Goal: Task Accomplishment & Management: Manage account settings

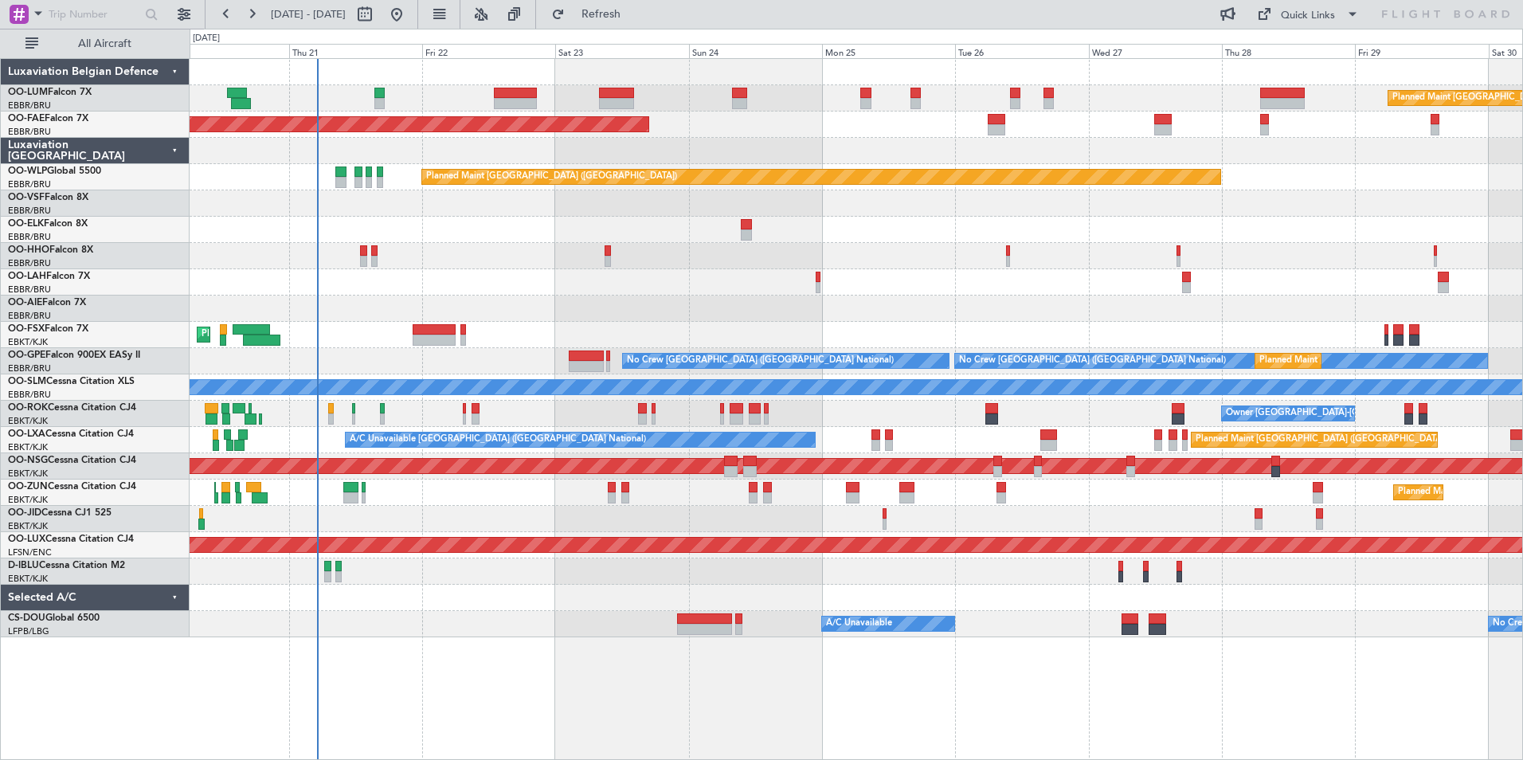
click at [557, 267] on div "Planned Maint [GEOGRAPHIC_DATA] ([GEOGRAPHIC_DATA] National) Planned Maint [GEO…" at bounding box center [856, 348] width 1332 height 578
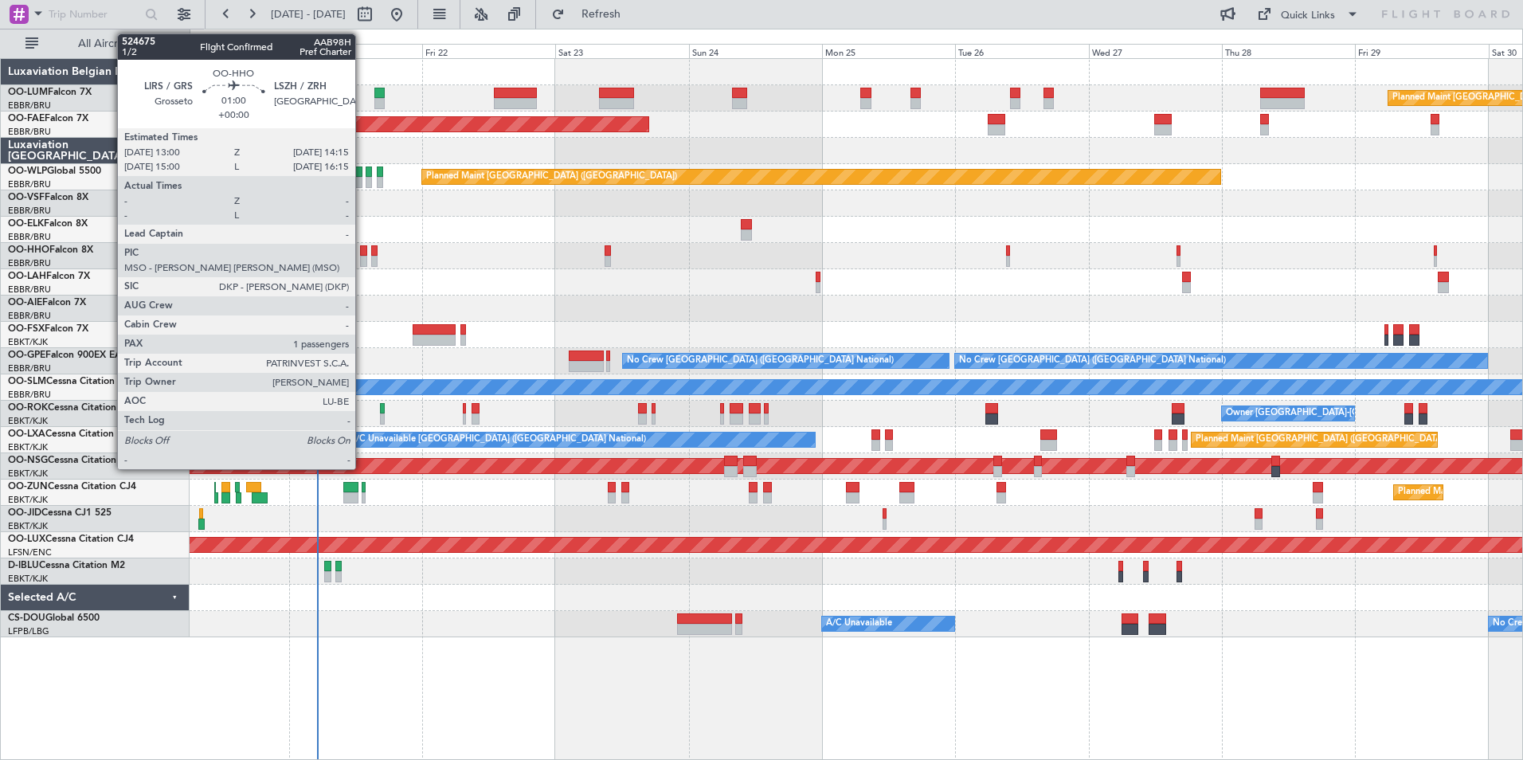
click at [362, 251] on div at bounding box center [363, 250] width 7 height 11
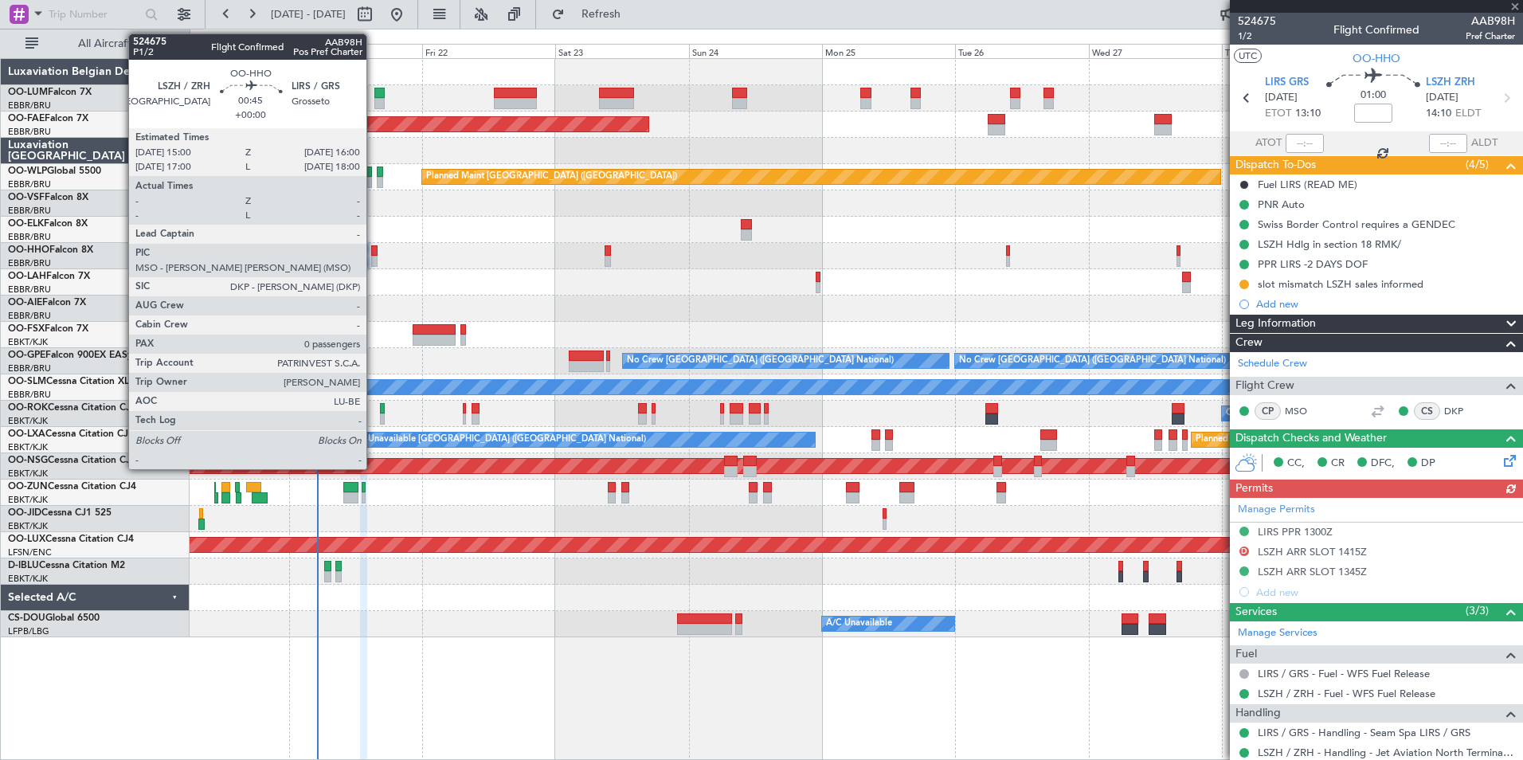
click at [374, 252] on div at bounding box center [374, 250] width 6 height 11
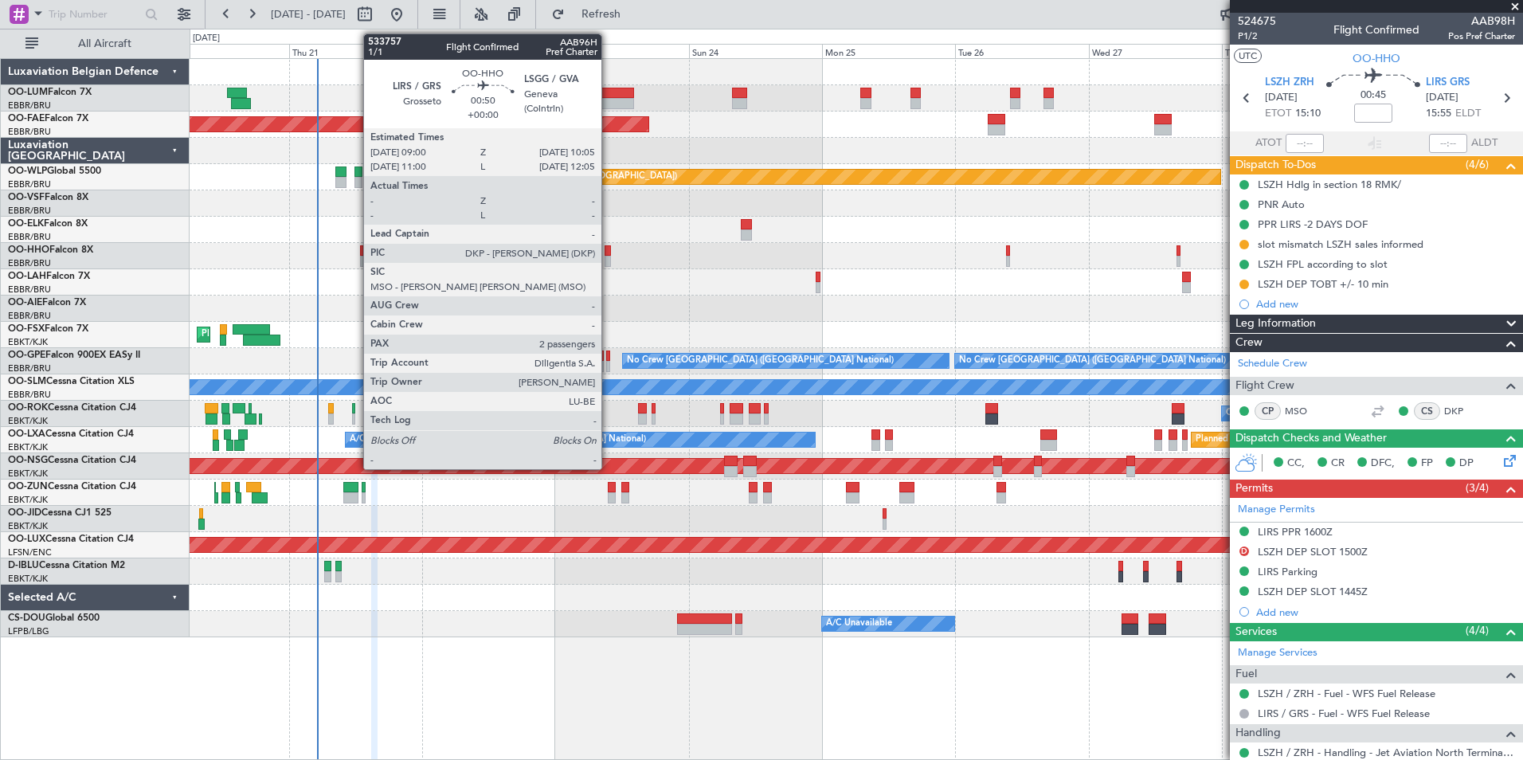
click at [608, 248] on div at bounding box center [607, 250] width 6 height 11
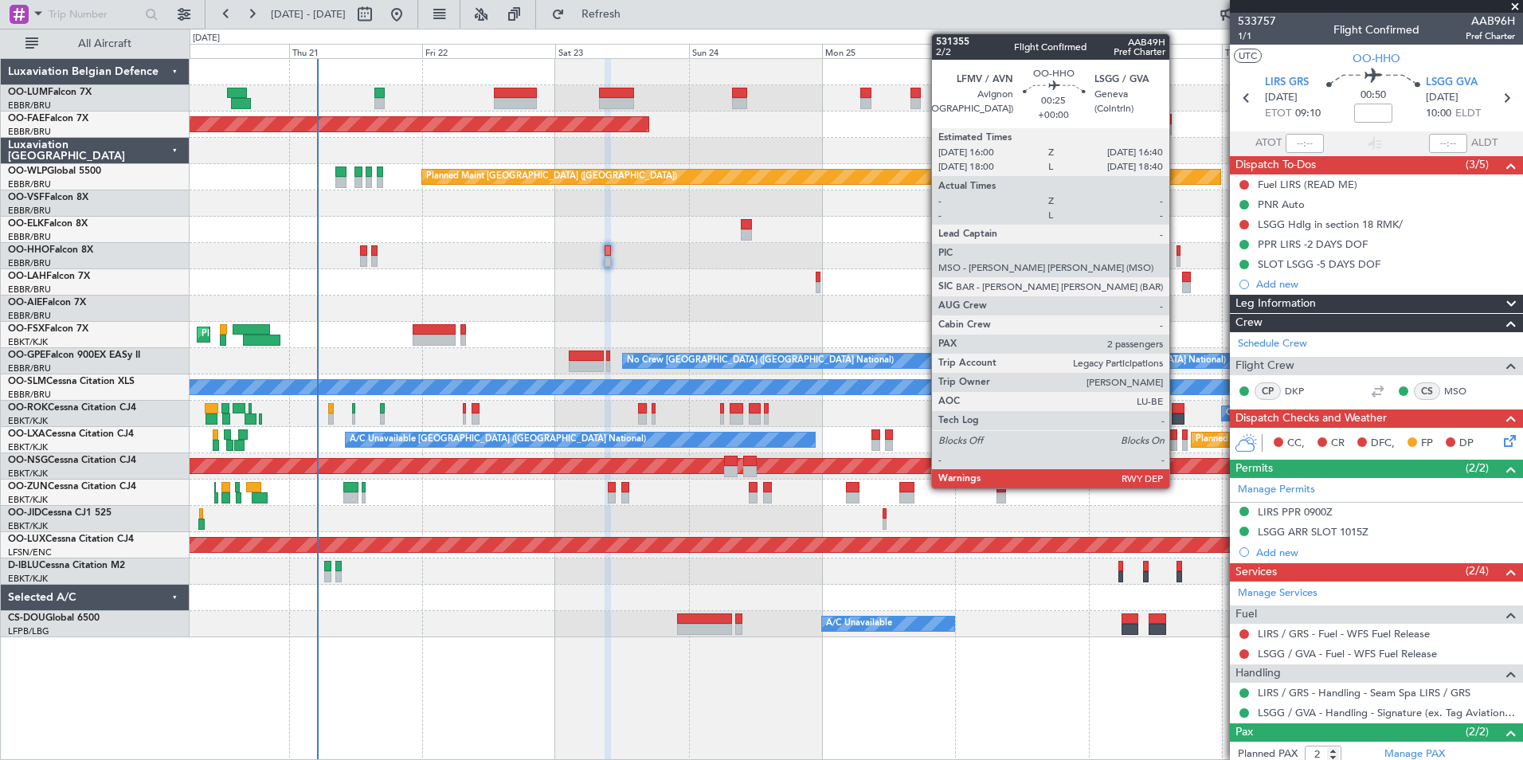
click at [1176, 247] on div at bounding box center [1178, 250] width 4 height 11
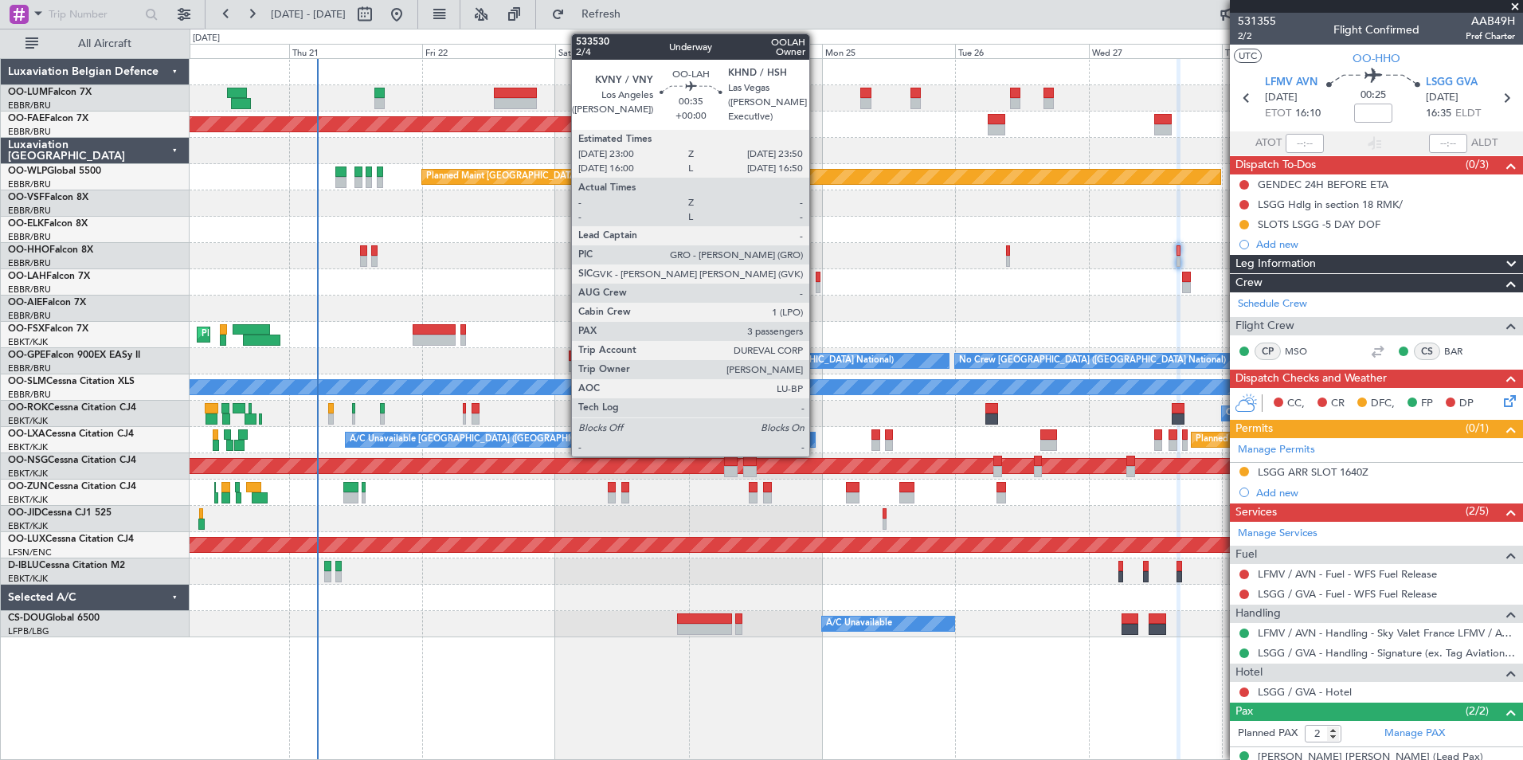
click at [816, 277] on div at bounding box center [818, 277] width 5 height 11
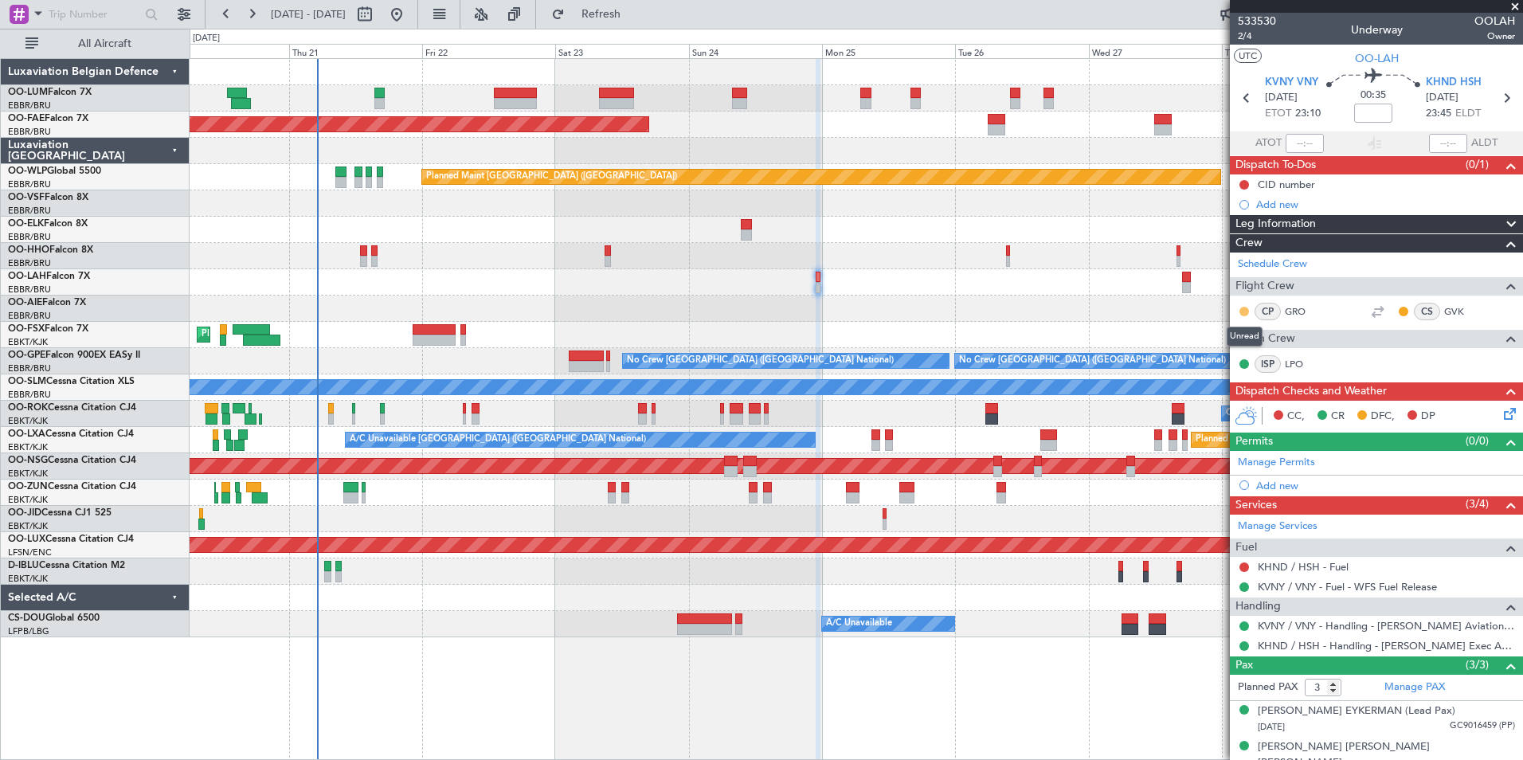
click at [1242, 312] on button at bounding box center [1244, 312] width 10 height 10
click at [1253, 358] on span "Acknowledged" at bounding box center [1248, 358] width 70 height 16
click at [1398, 311] on button at bounding box center [1403, 312] width 10 height 10
click at [1378, 355] on span "Acknowledged" at bounding box center [1395, 358] width 70 height 16
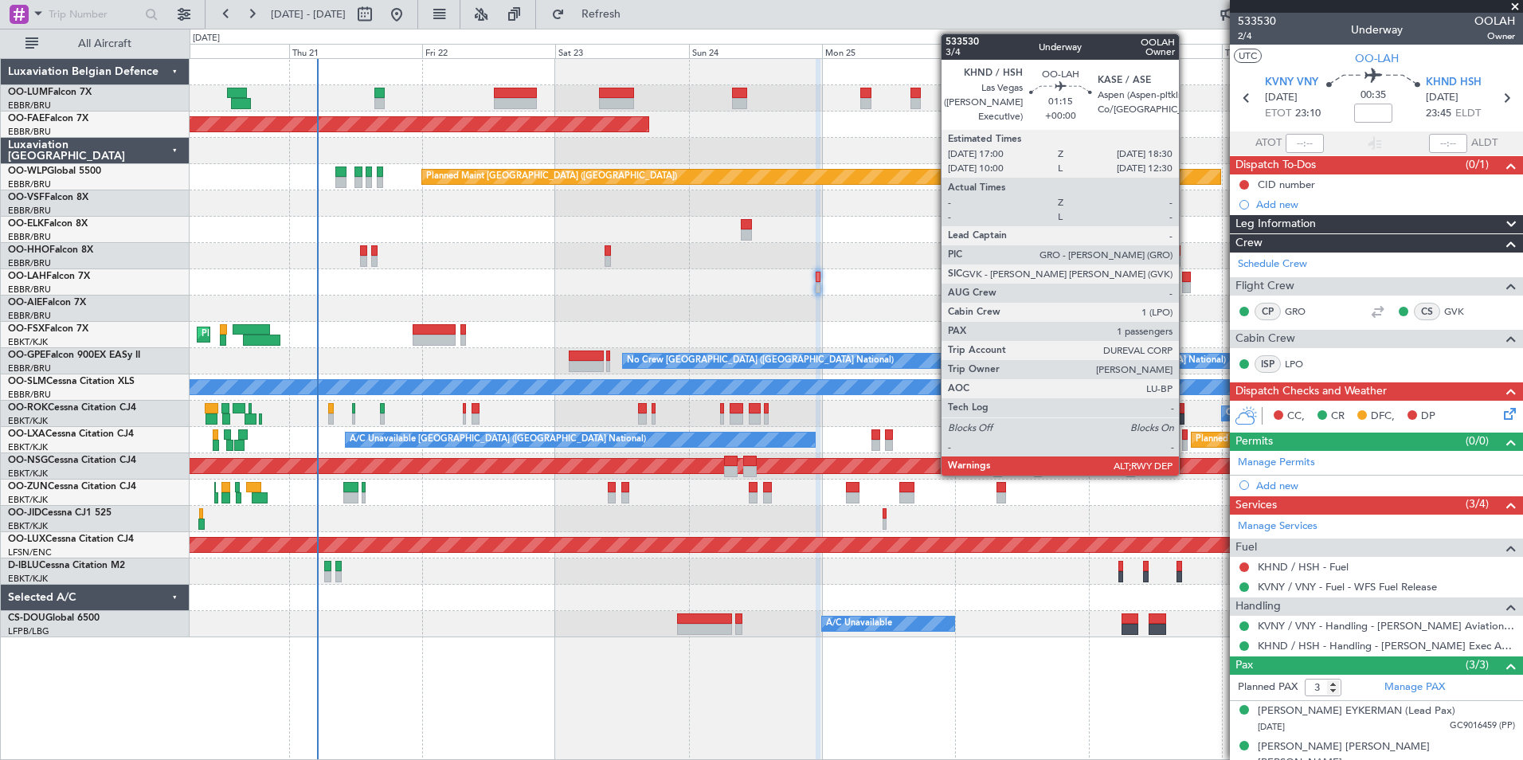
click at [1186, 277] on div at bounding box center [1186, 277] width 9 height 11
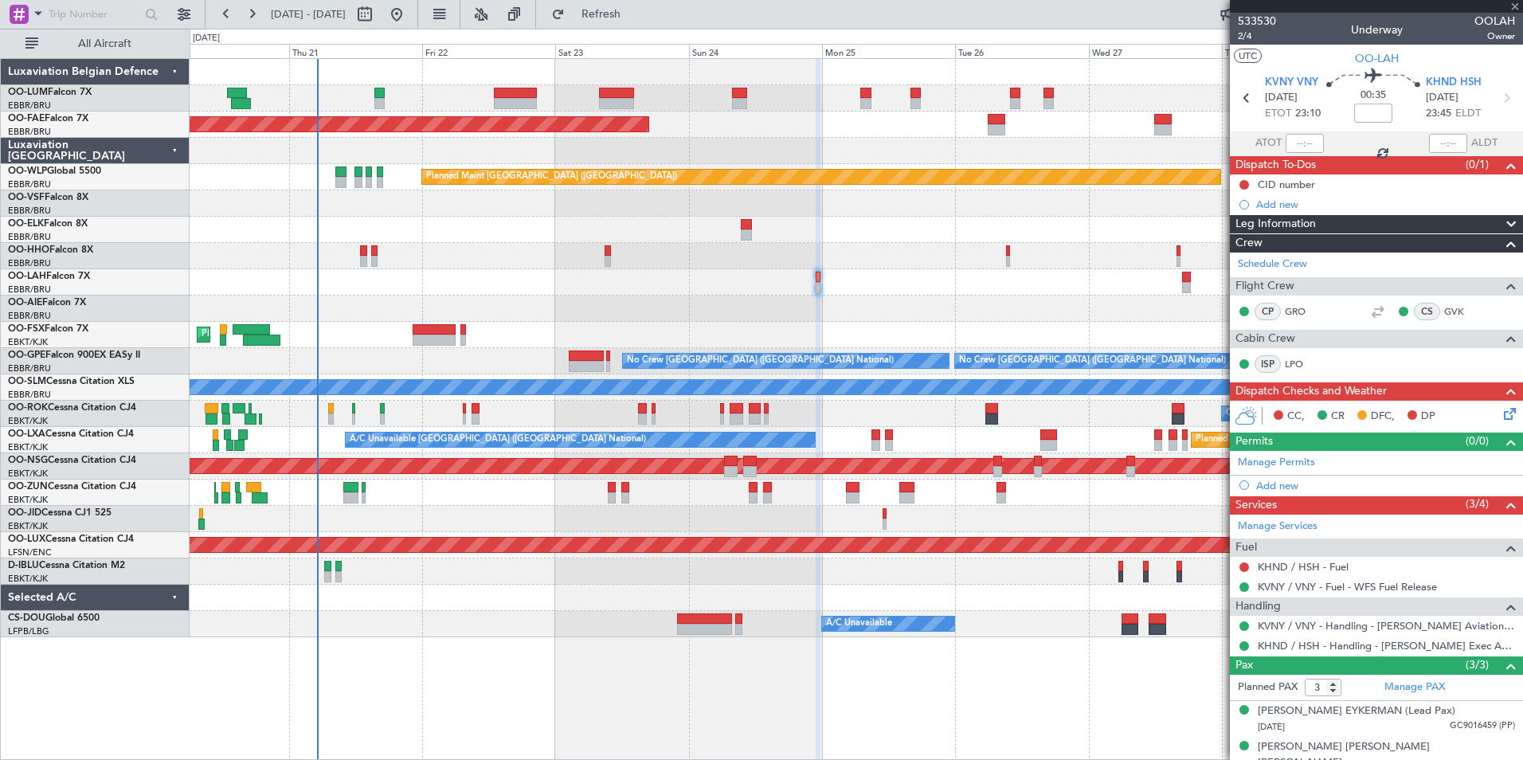
type input "1"
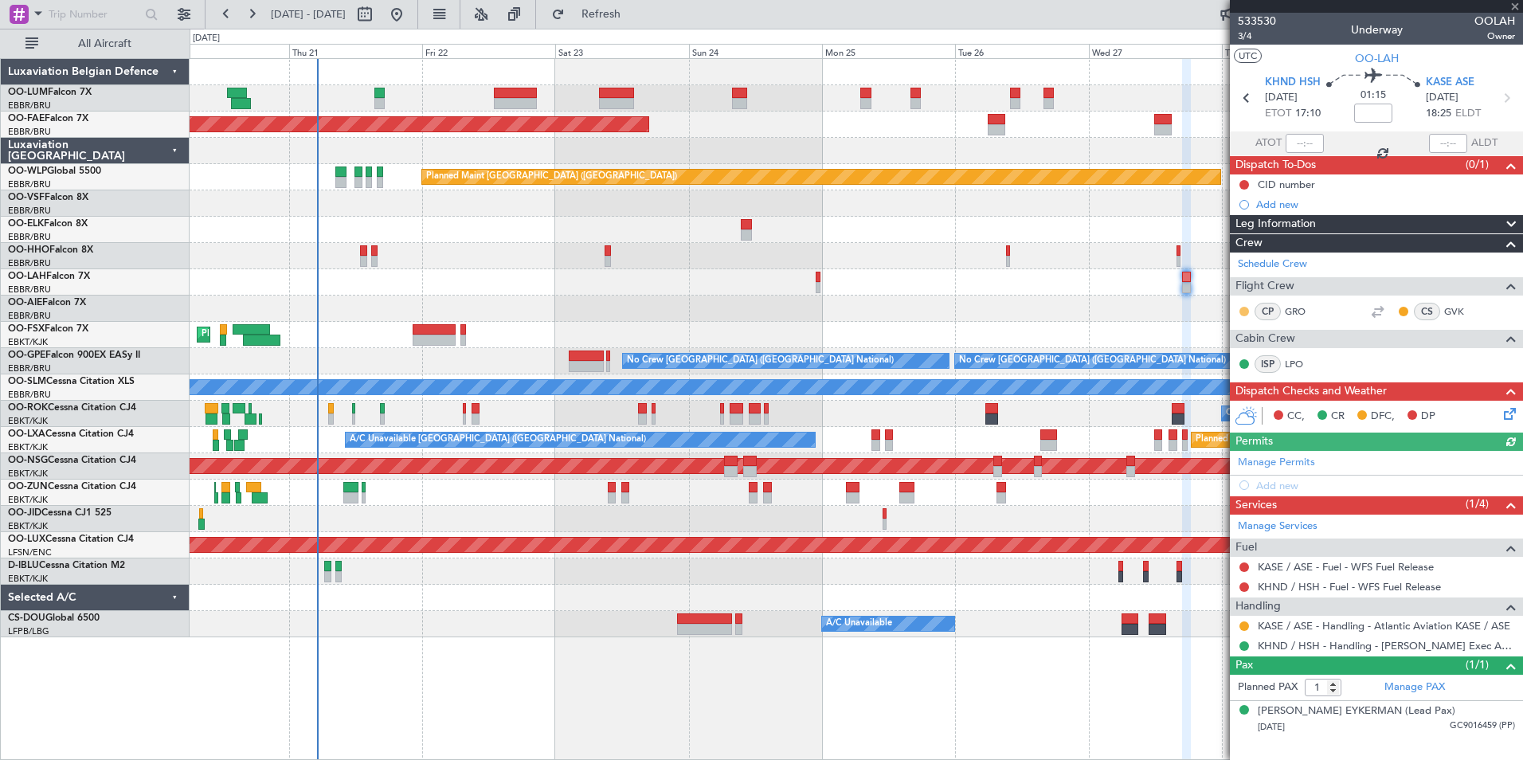
click at [1241, 310] on button at bounding box center [1244, 312] width 10 height 10
click at [1241, 358] on span "Acknowledged" at bounding box center [1248, 358] width 70 height 16
click at [1404, 311] on button at bounding box center [1403, 312] width 10 height 10
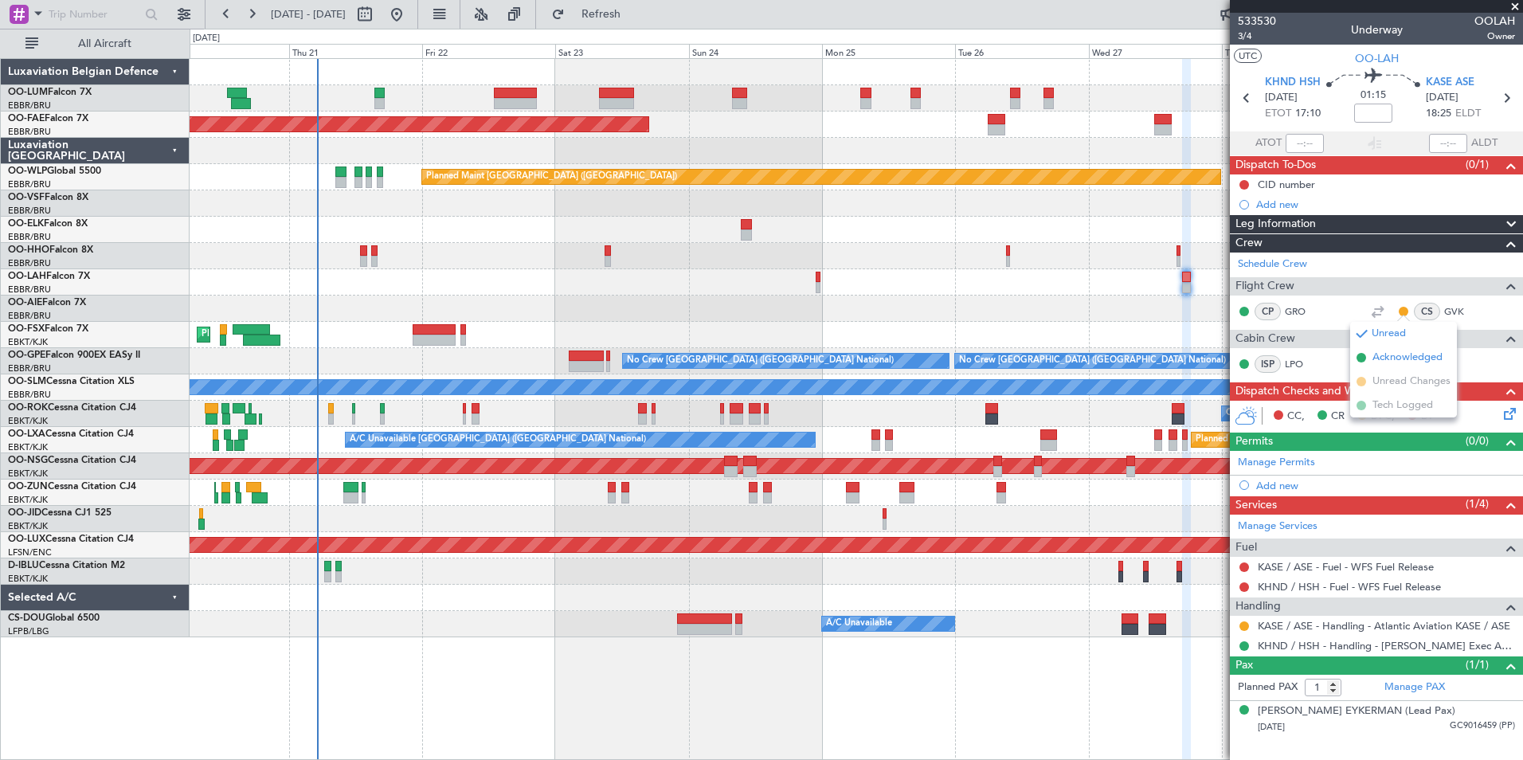
click at [1385, 357] on span "Acknowledged" at bounding box center [1407, 358] width 70 height 16
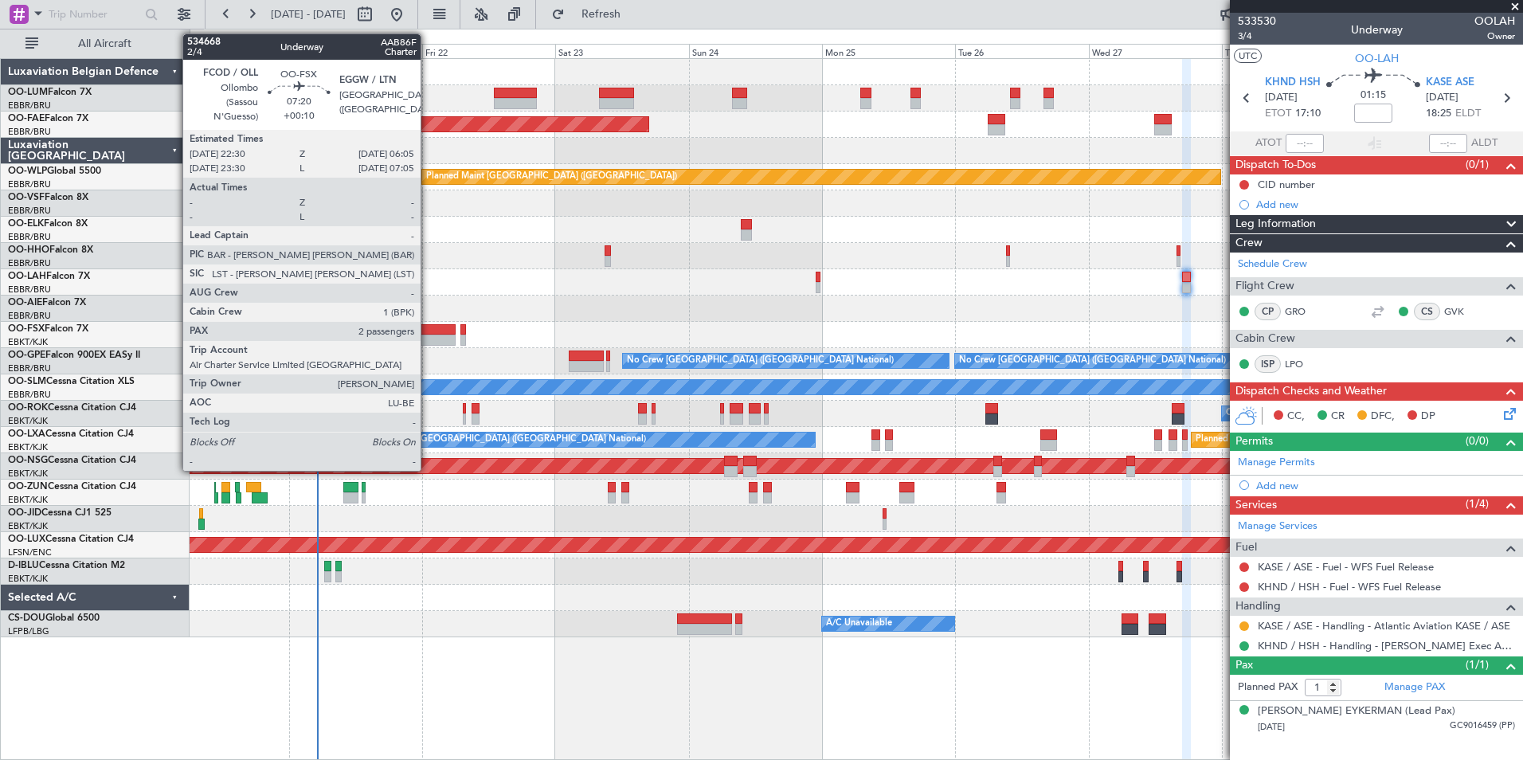
click at [428, 334] on div at bounding box center [434, 339] width 42 height 11
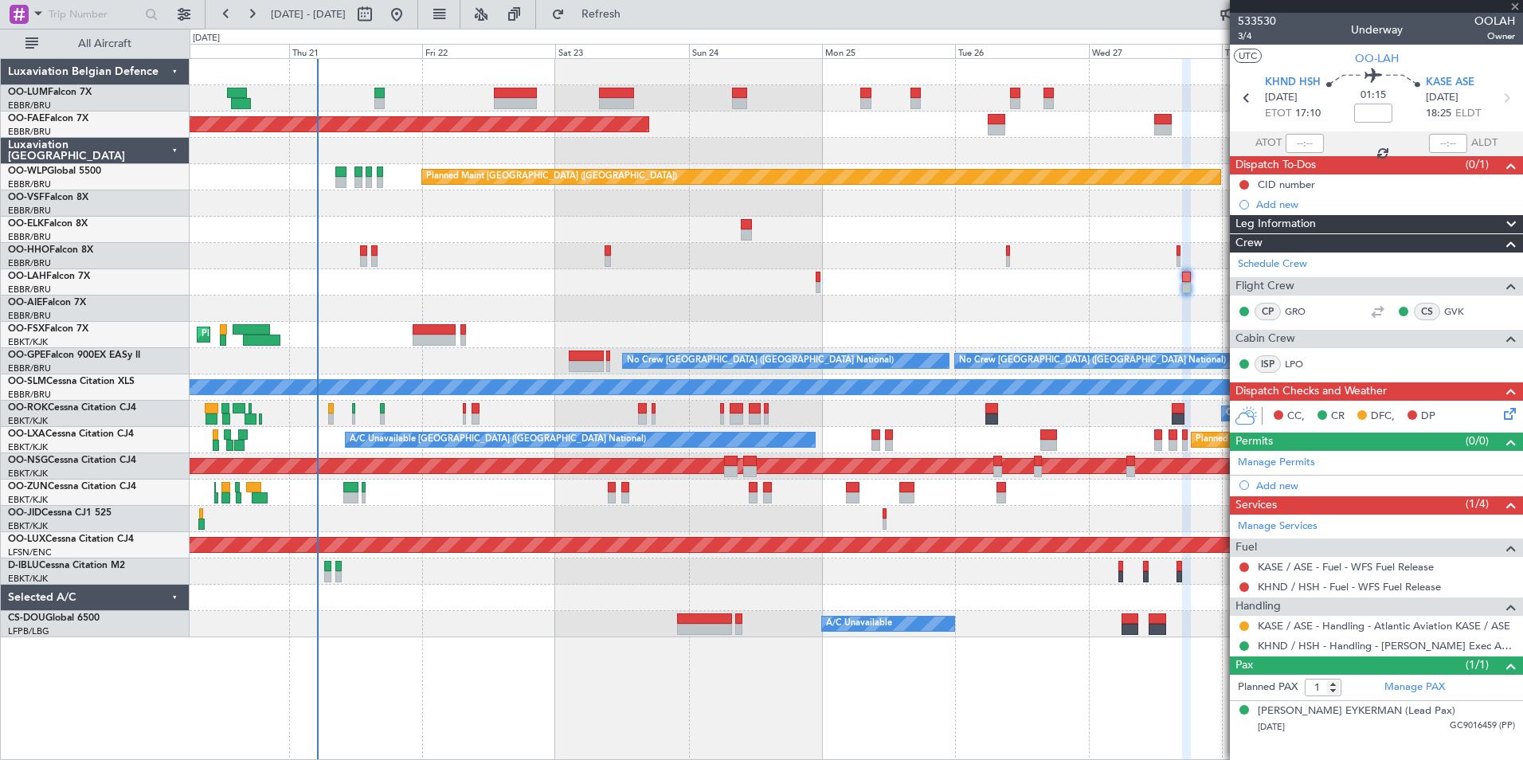
type input "+00:10"
type input "2"
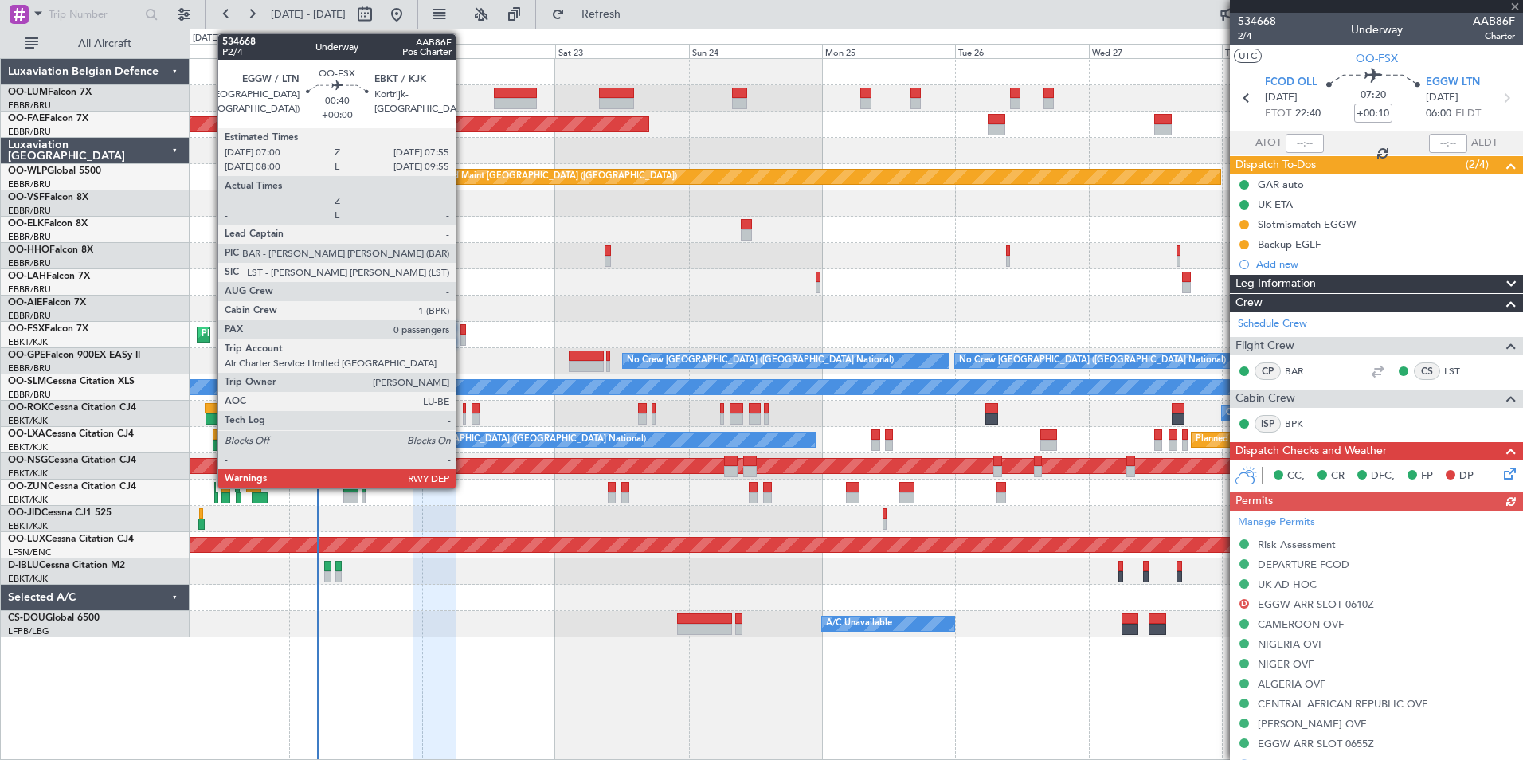
click at [463, 328] on div at bounding box center [463, 329] width 6 height 11
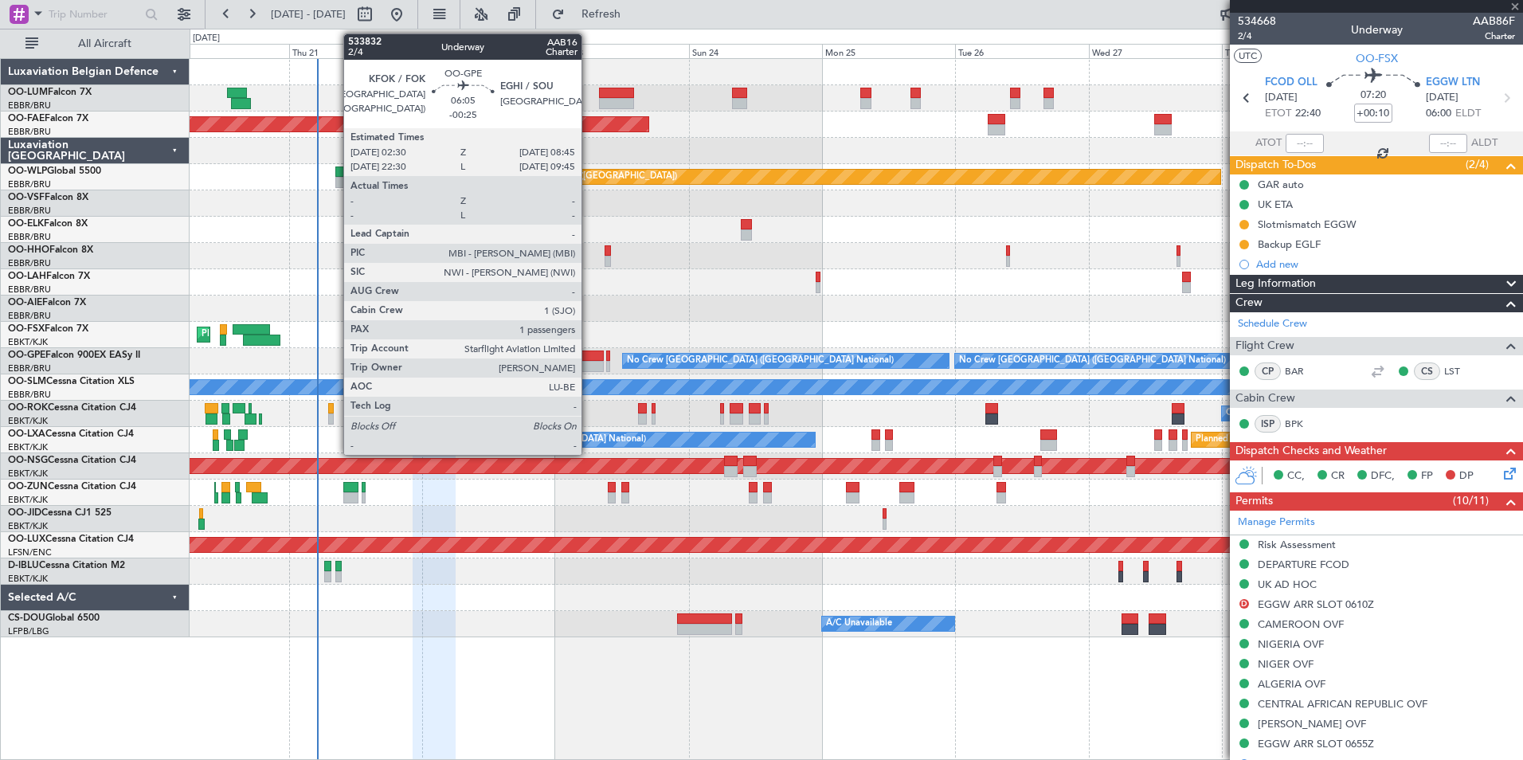
type input "0"
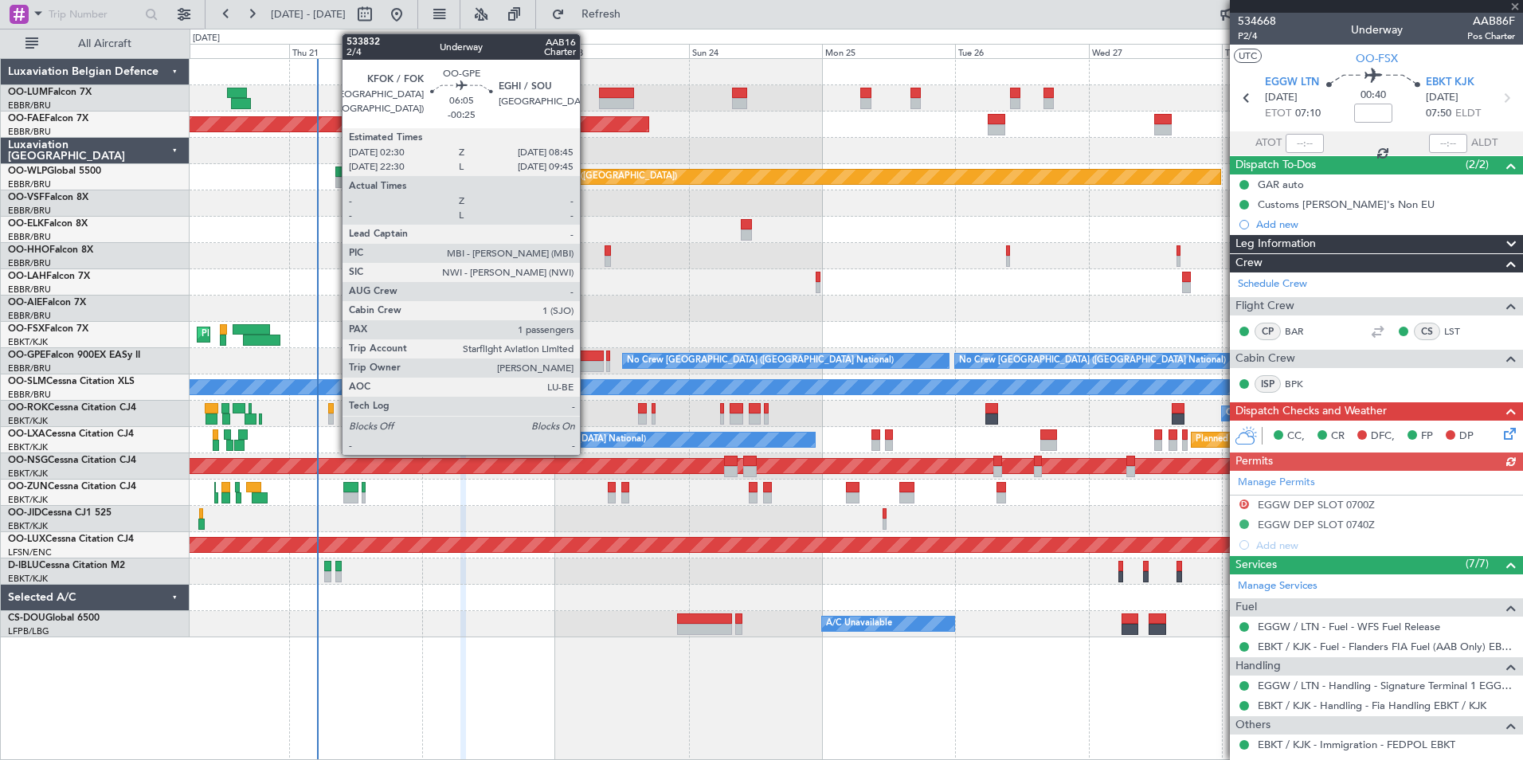
click at [587, 358] on div at bounding box center [586, 355] width 35 height 11
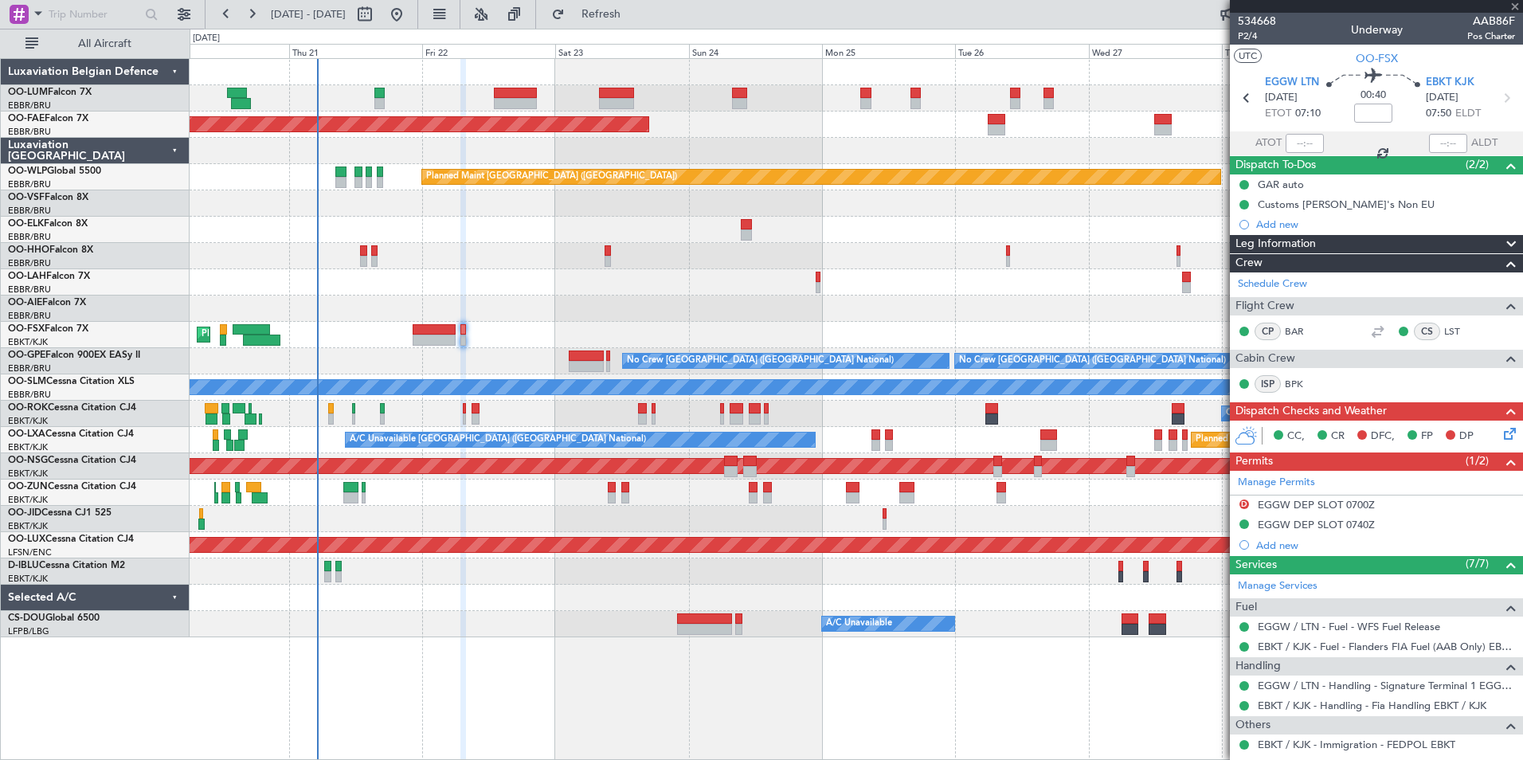
type input "-00:25"
type input "1"
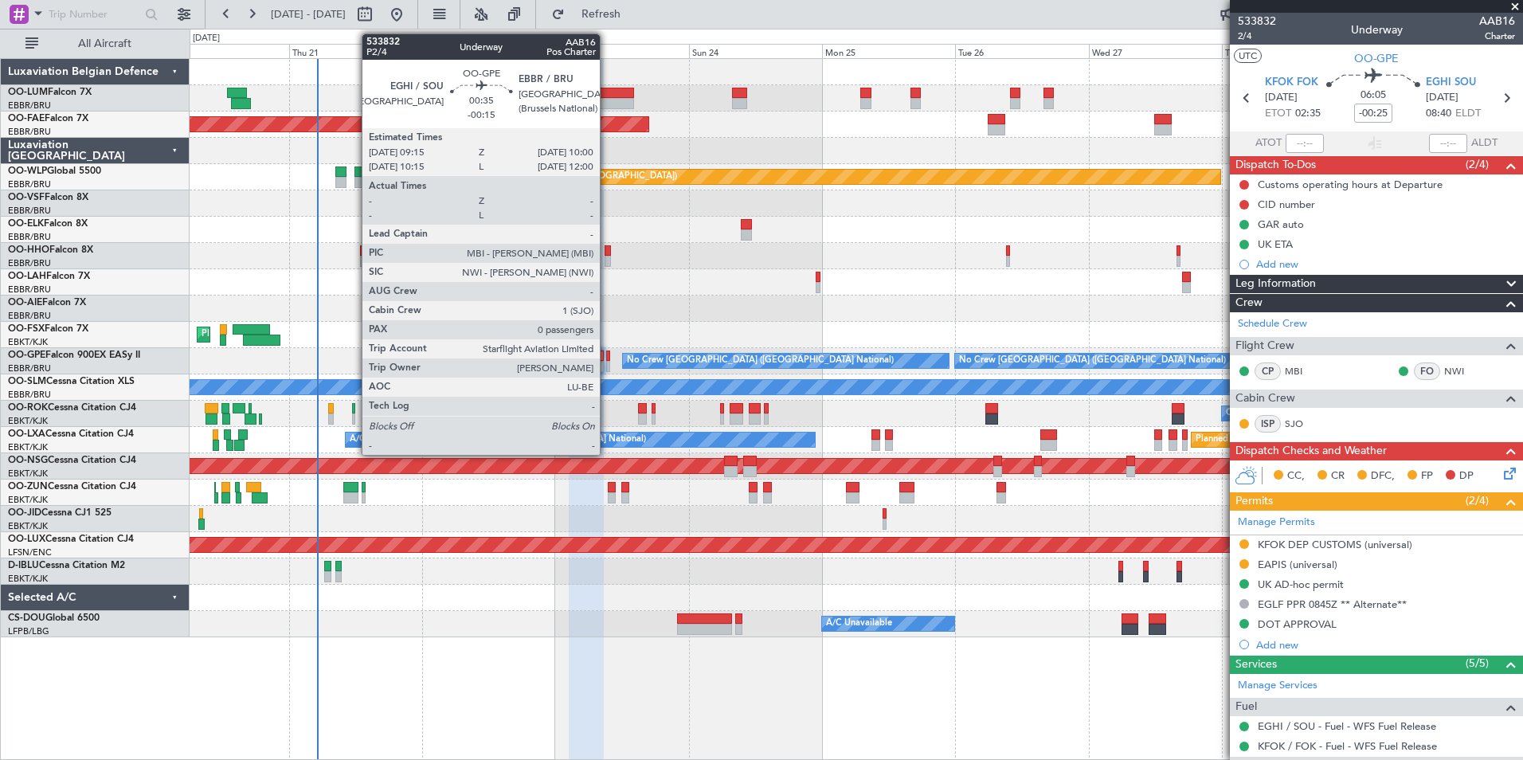
click at [607, 361] on div at bounding box center [608, 366] width 5 height 11
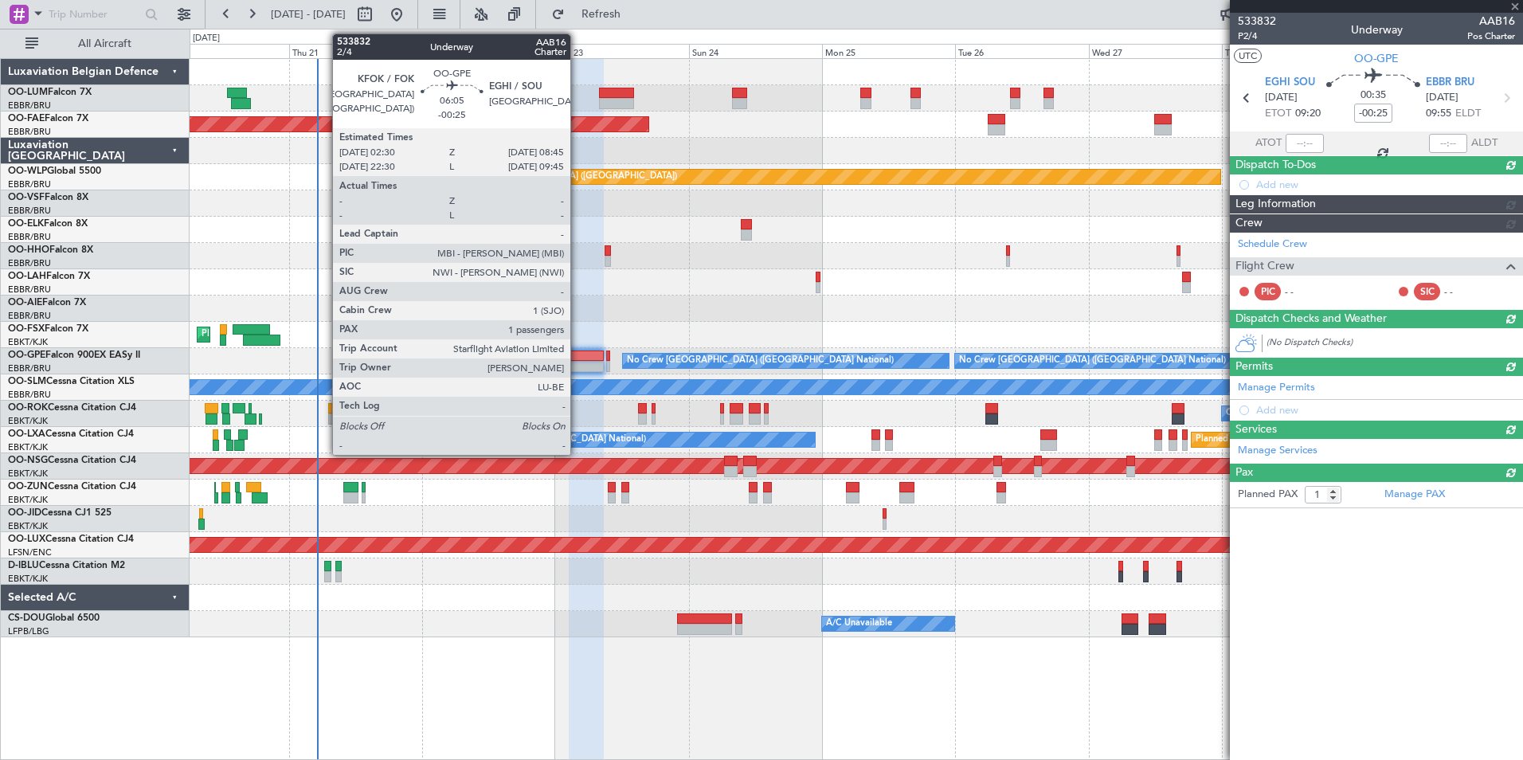
type input "-00:15"
type input "0"
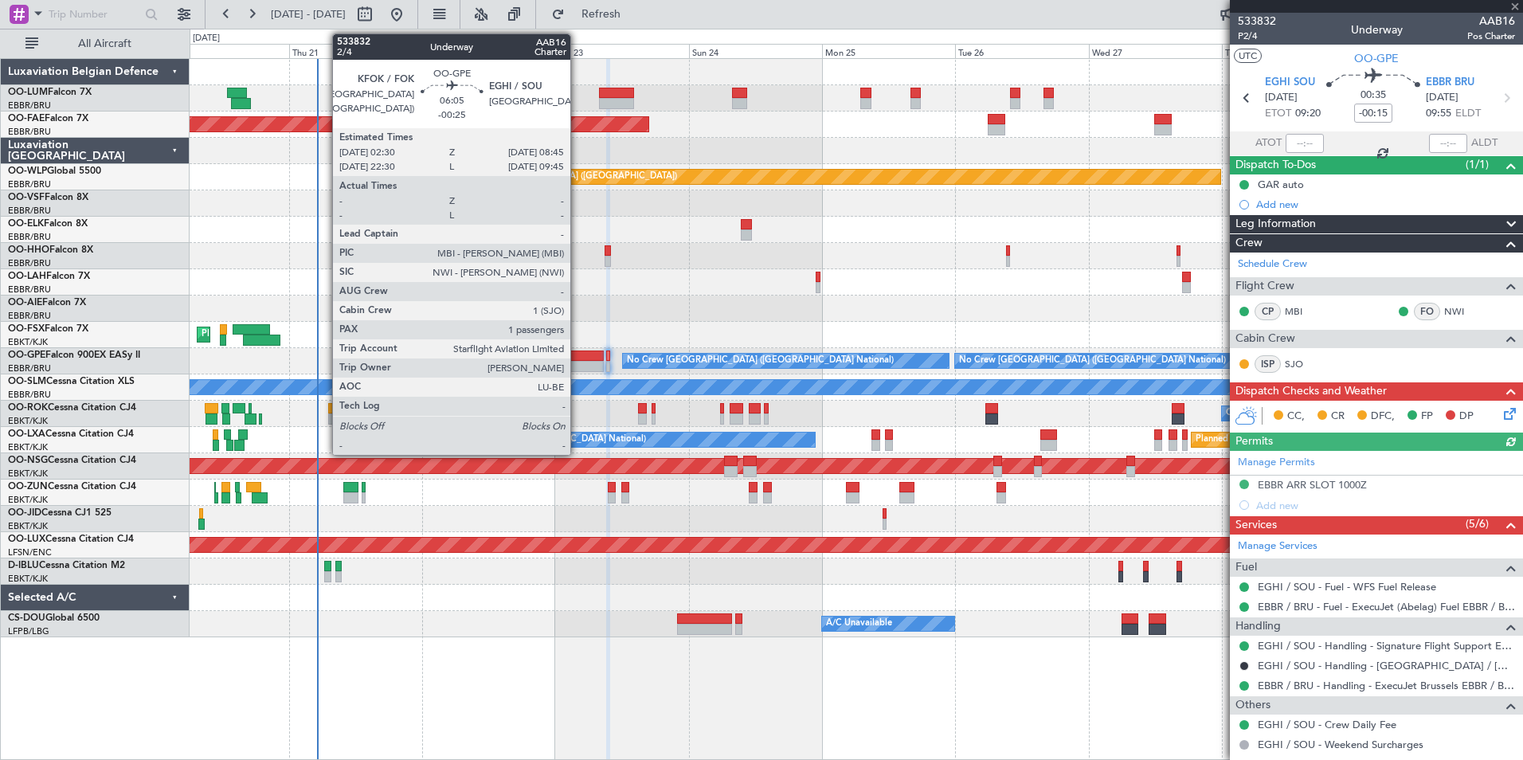
click at [577, 358] on div at bounding box center [586, 355] width 35 height 11
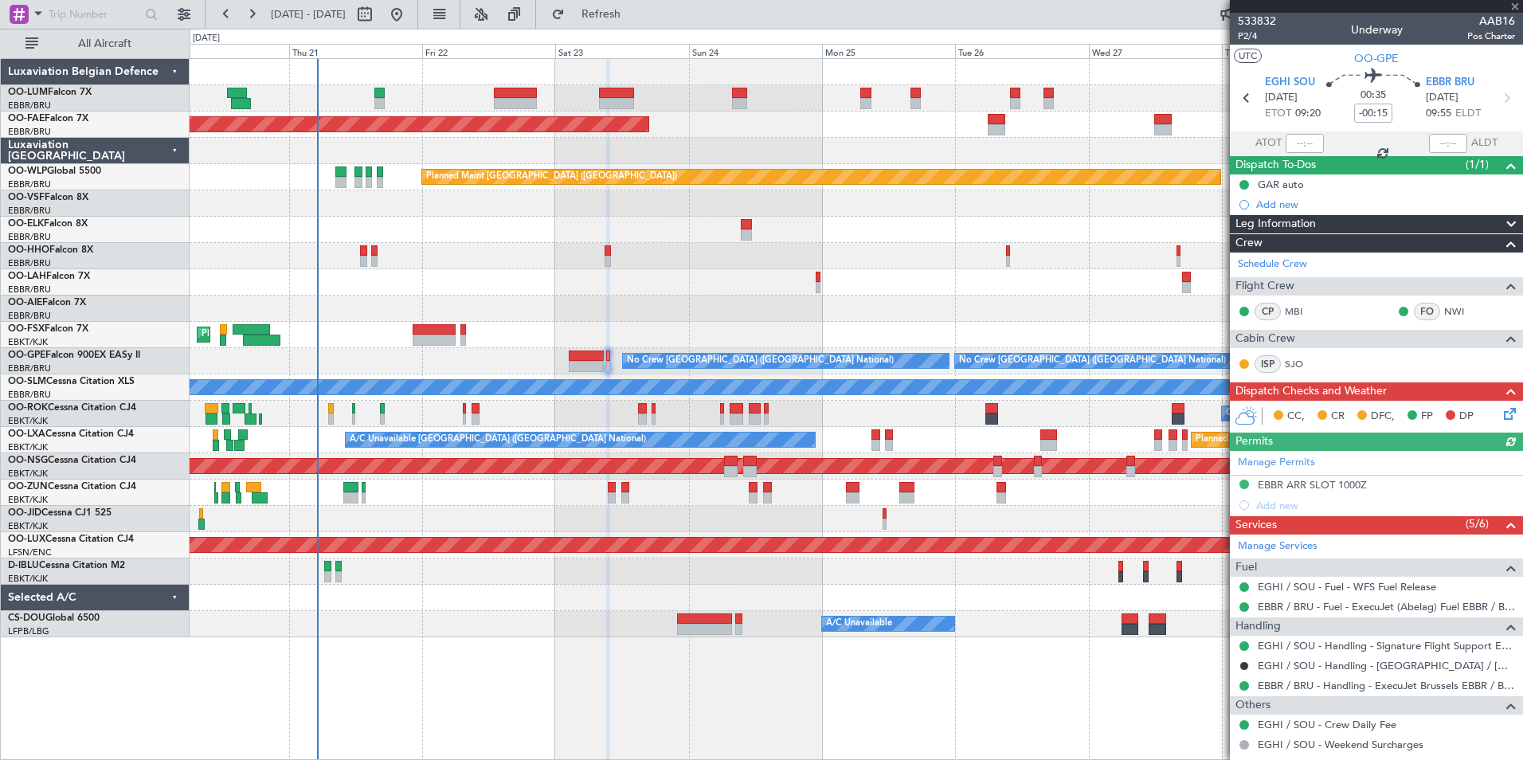
type input "-00:25"
type input "1"
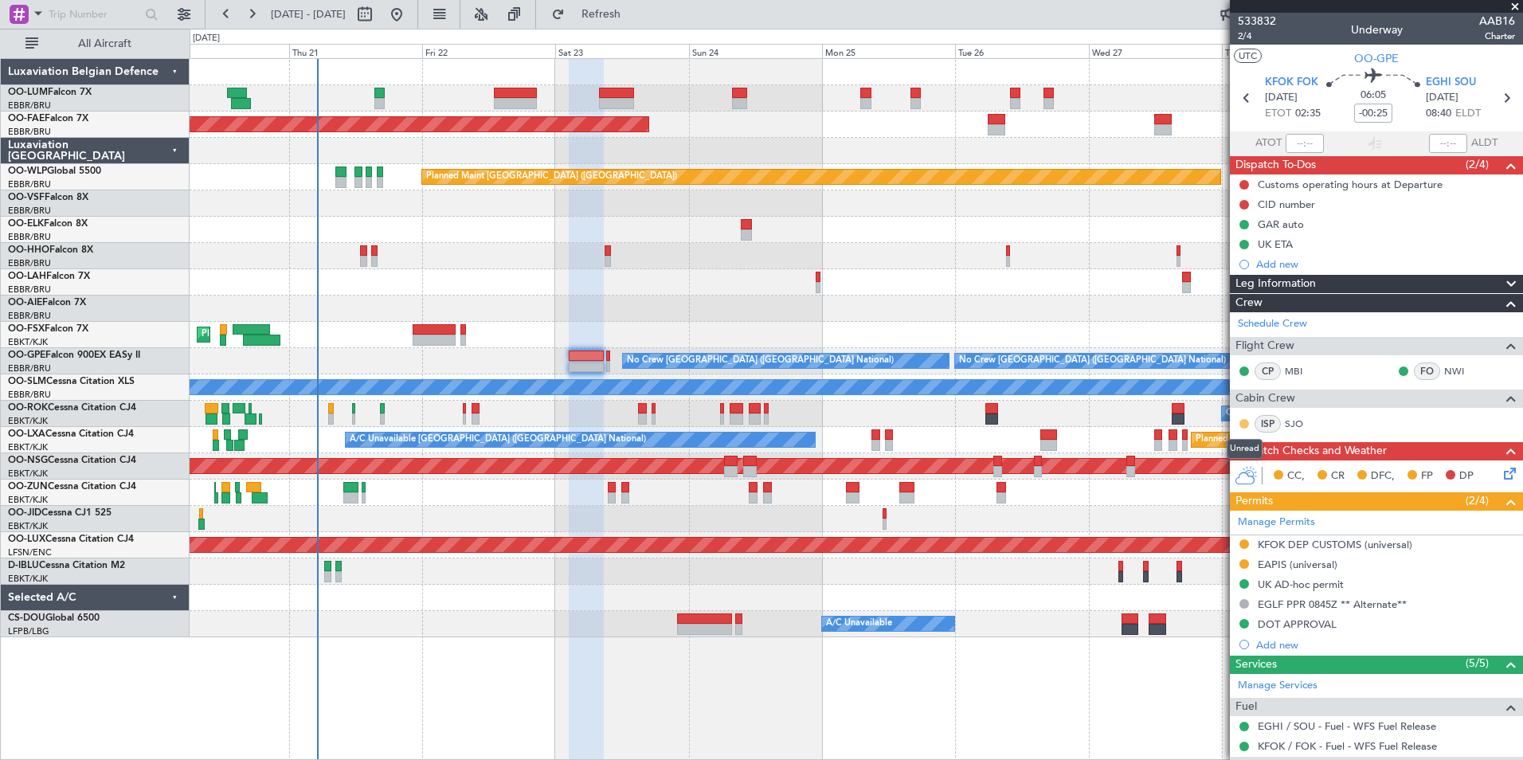
click at [1246, 424] on button at bounding box center [1244, 424] width 10 height 10
click at [1226, 468] on span "Acknowledged" at bounding box center [1248, 470] width 70 height 16
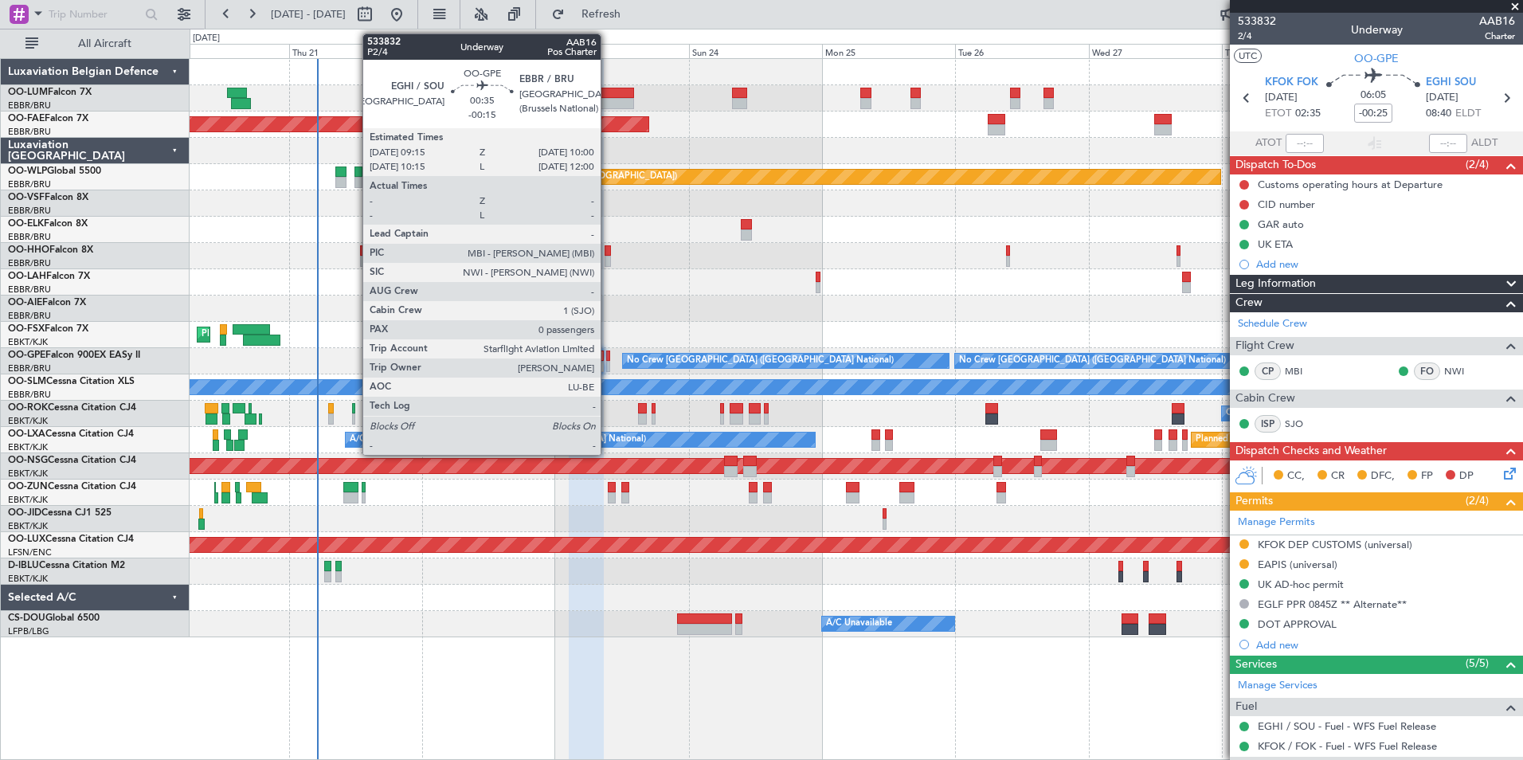
click at [608, 355] on div at bounding box center [608, 355] width 5 height 11
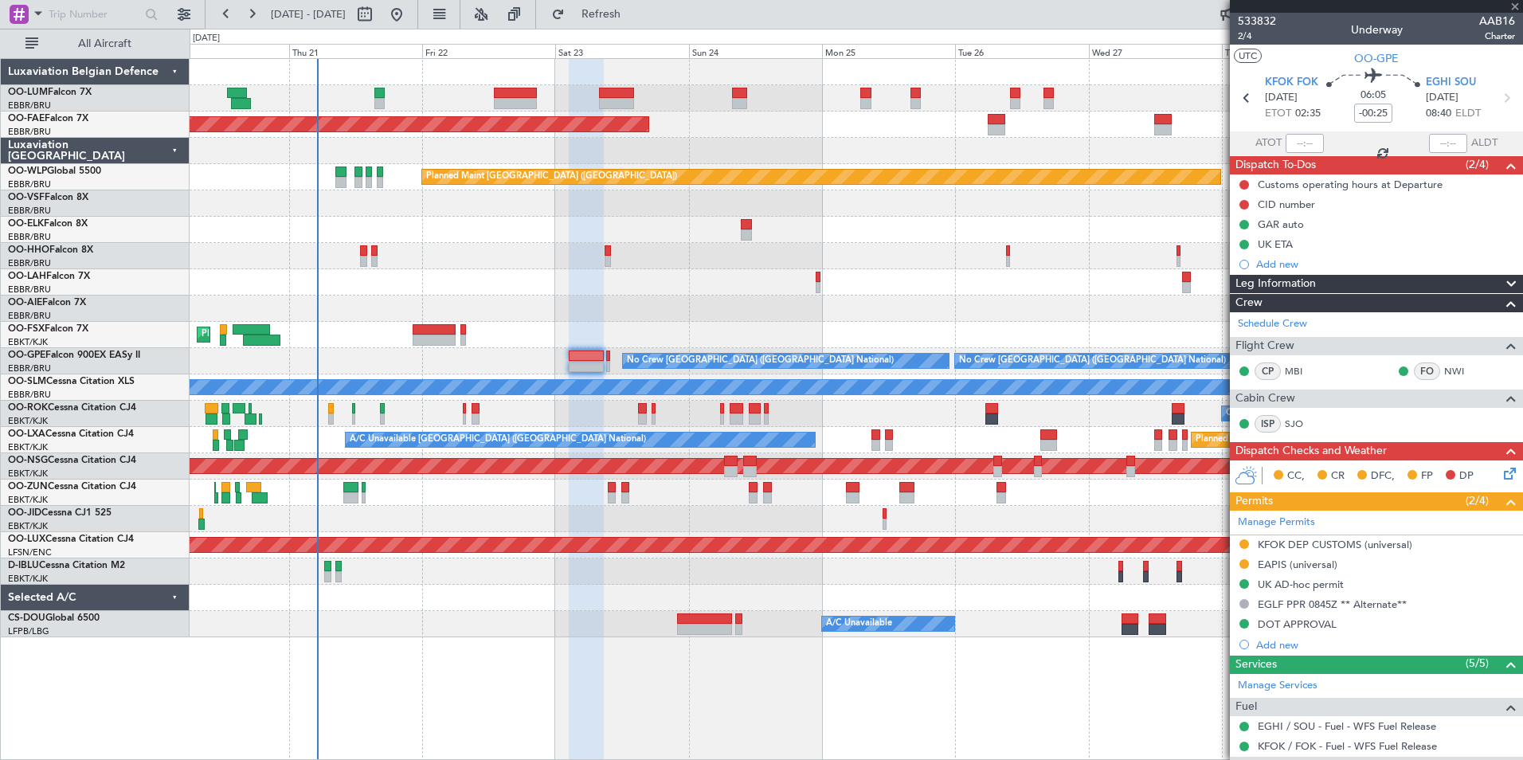
type input "-00:15"
type input "0"
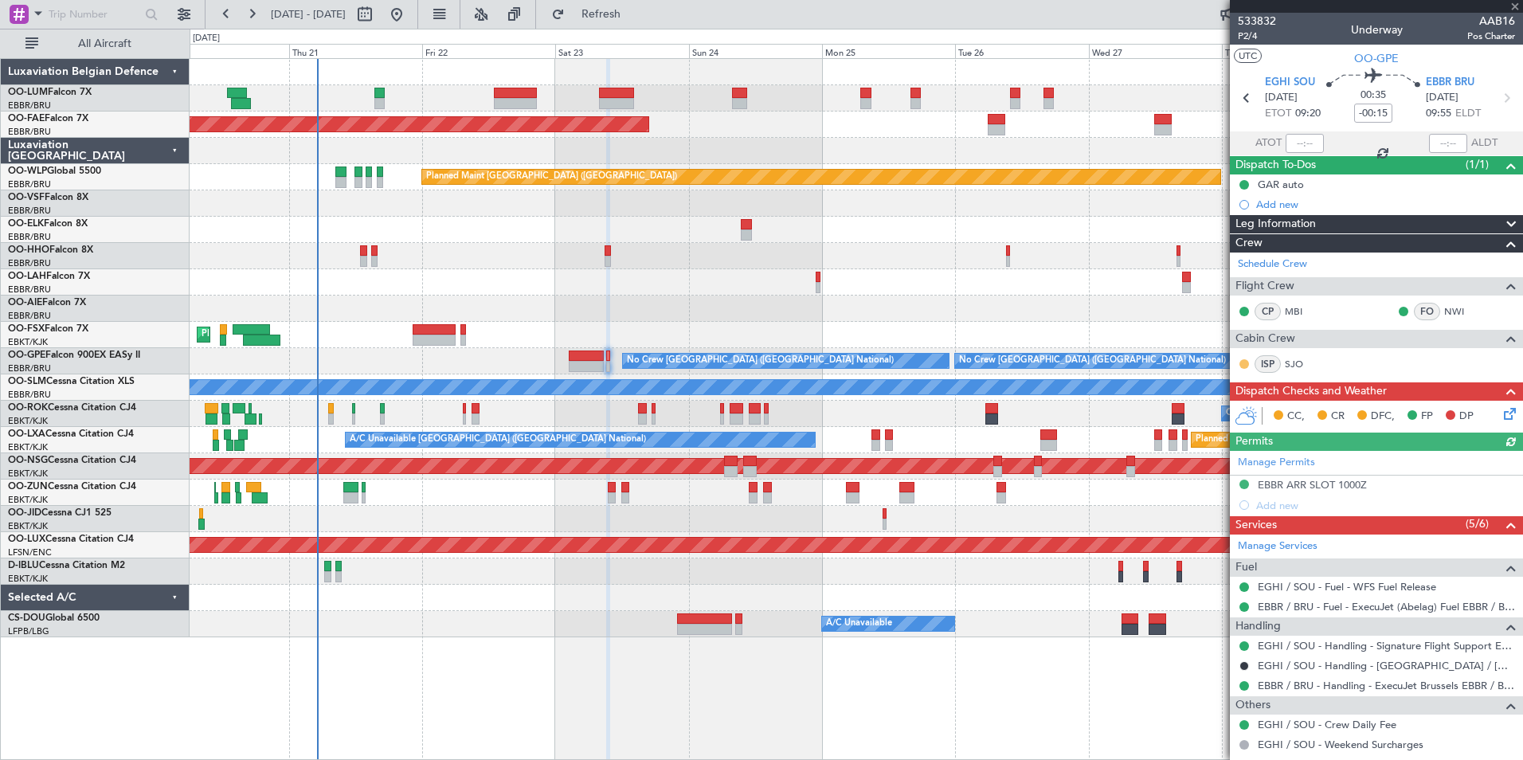
click at [1242, 365] on button at bounding box center [1244, 364] width 10 height 10
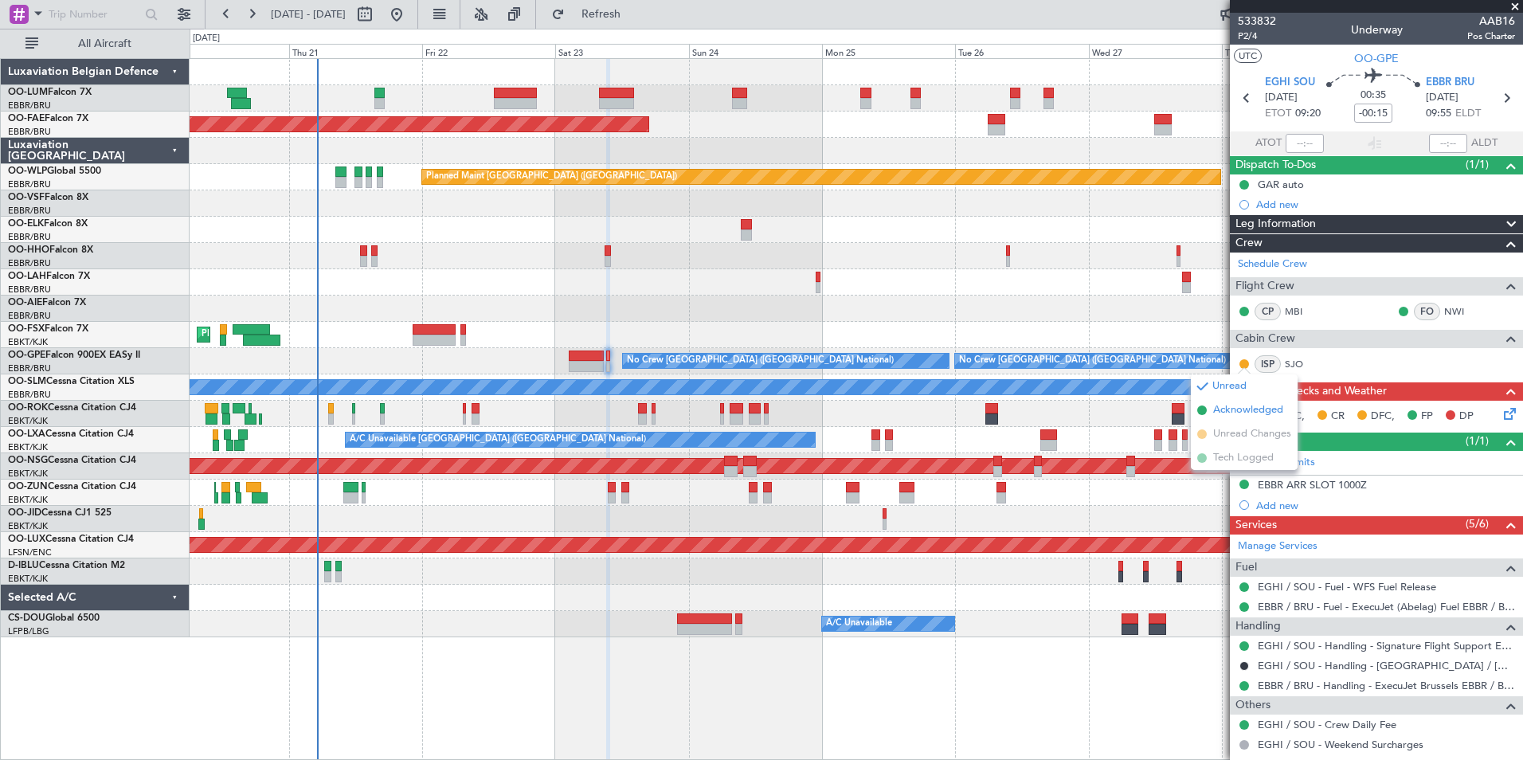
click at [1217, 408] on span "Acknowledged" at bounding box center [1248, 410] width 70 height 16
click at [759, 277] on div "Planned Maint [GEOGRAPHIC_DATA] ([GEOGRAPHIC_DATA] National) Planned Maint [GEO…" at bounding box center [856, 348] width 1332 height 578
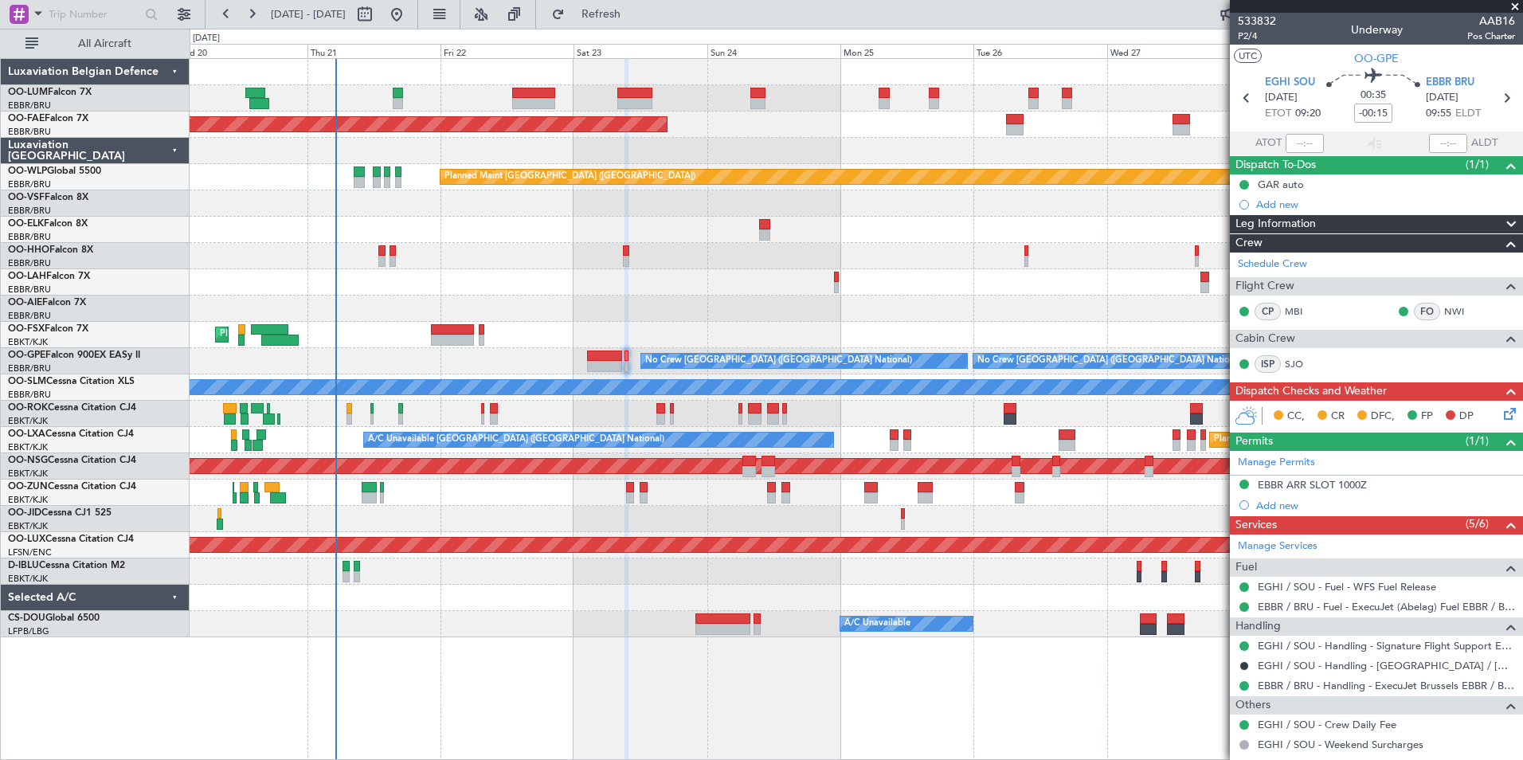
click at [1516, 6] on span at bounding box center [1515, 7] width 16 height 14
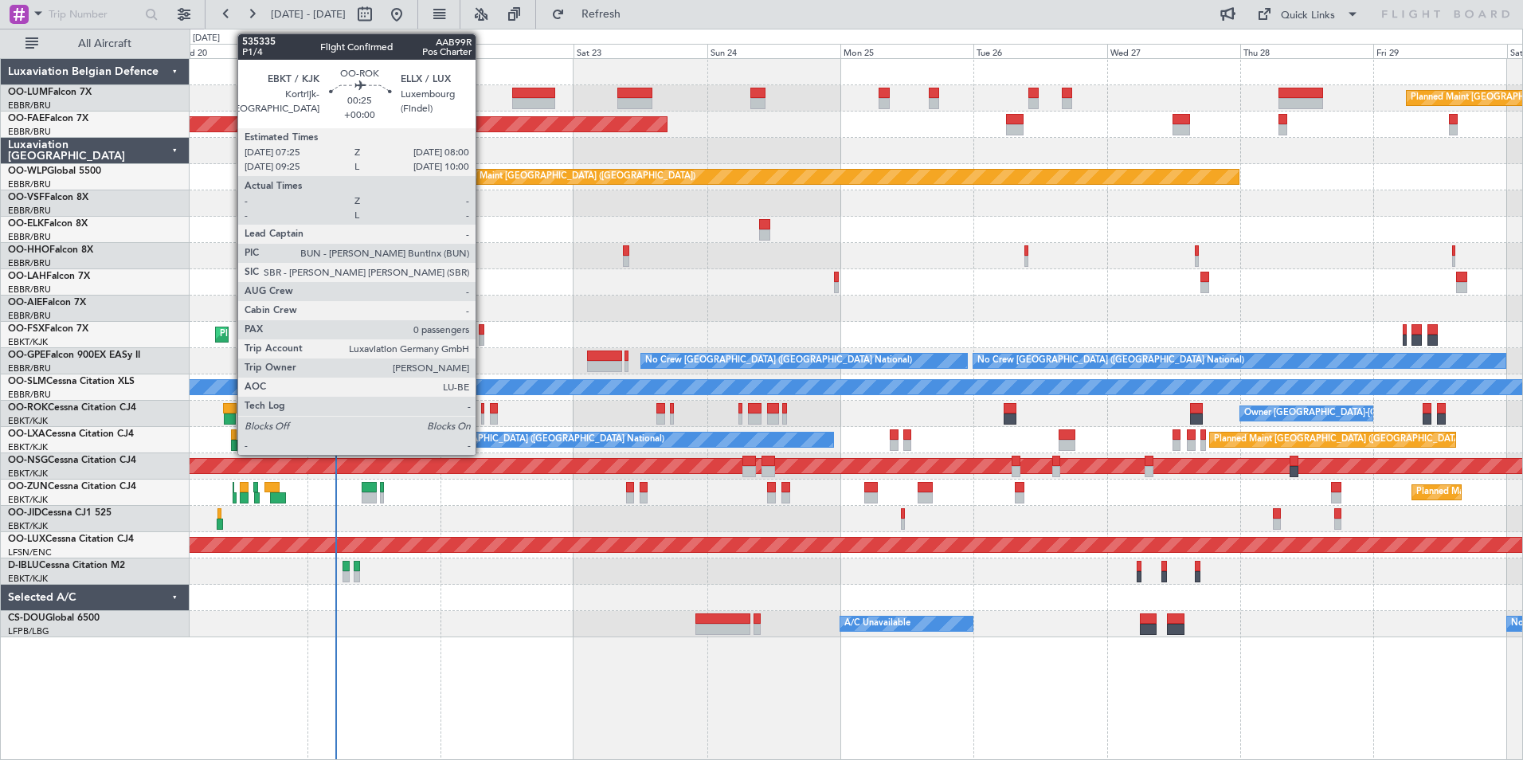
click at [483, 409] on div at bounding box center [483, 408] width 4 height 11
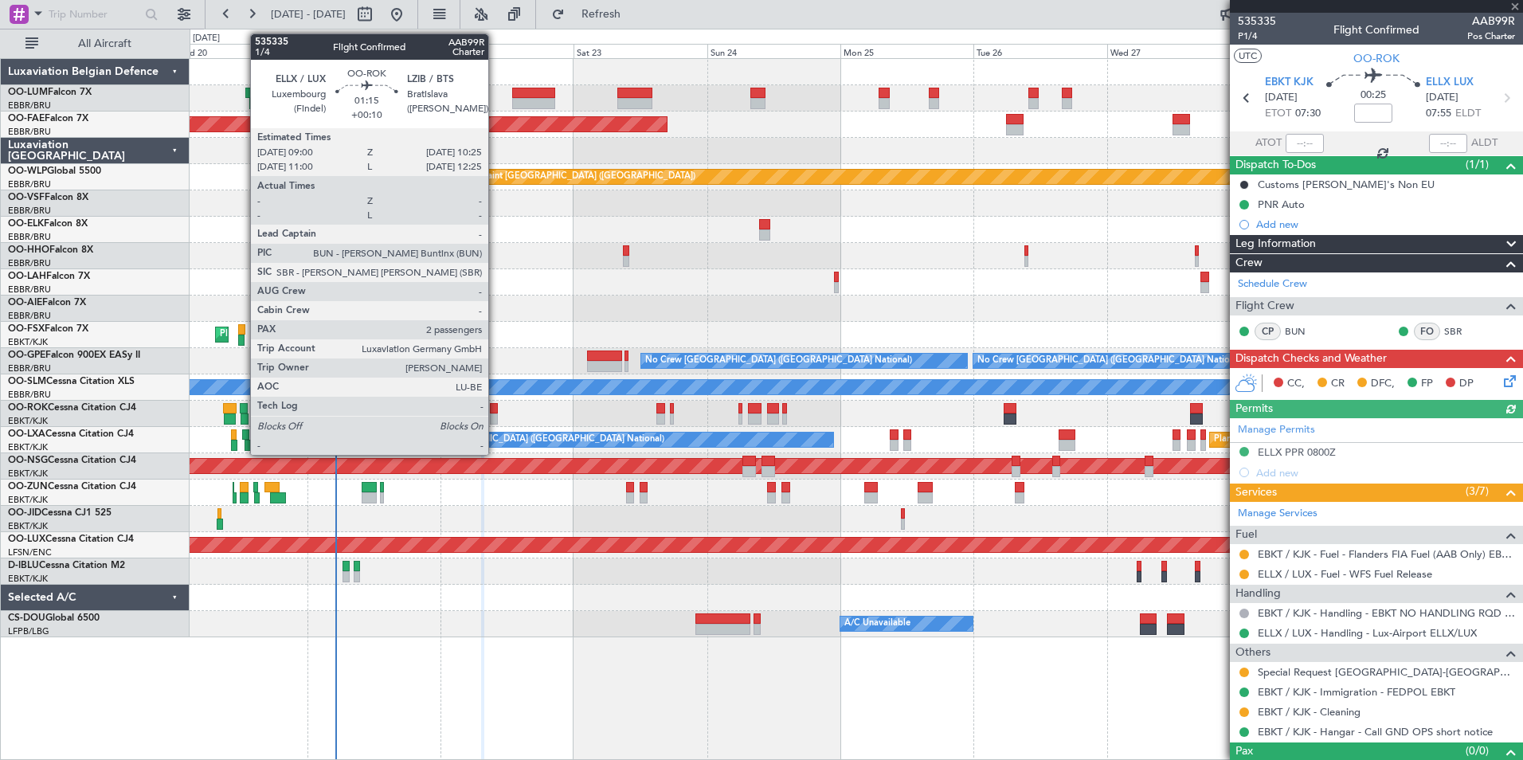
click at [495, 409] on div at bounding box center [494, 408] width 8 height 11
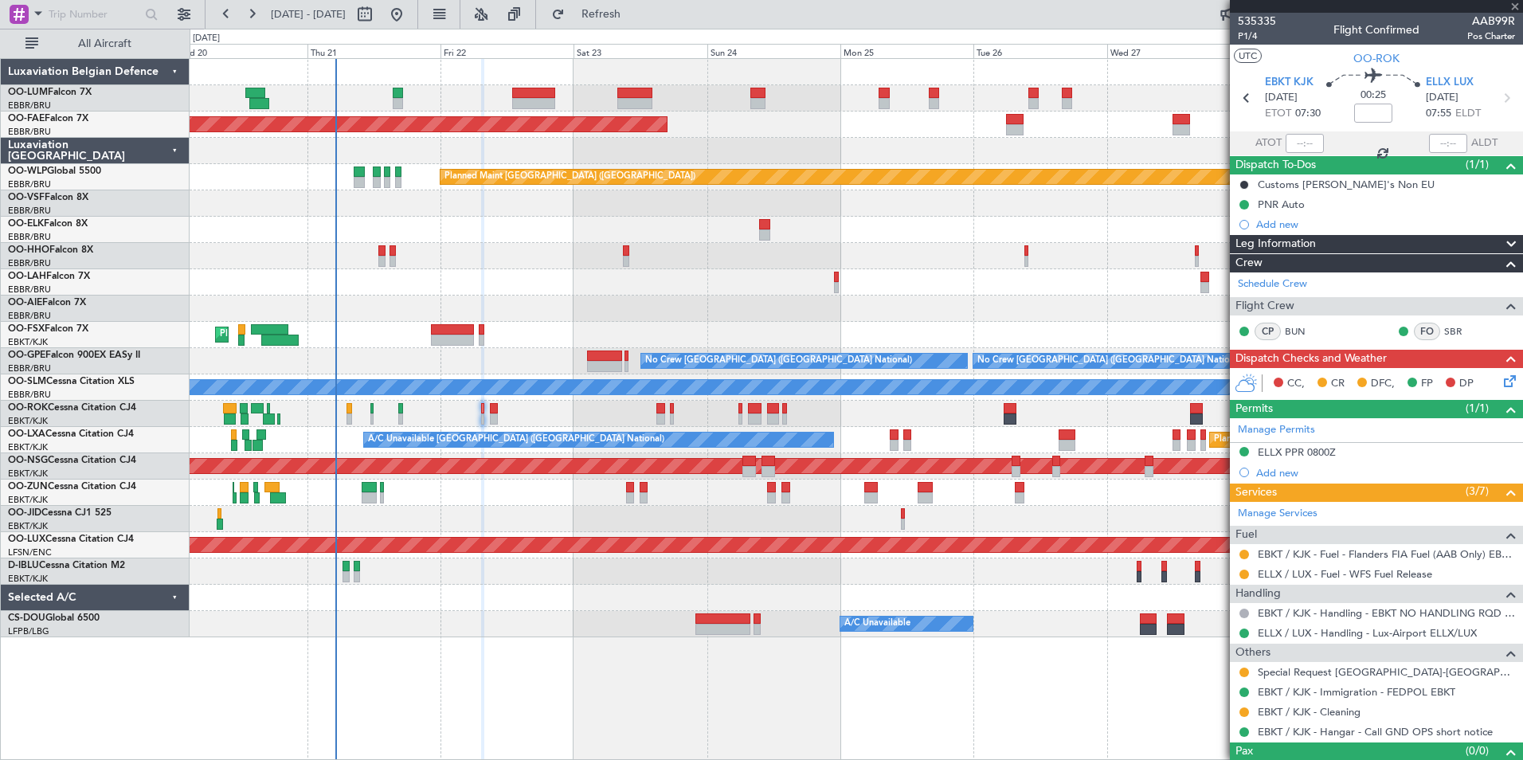
type input "+00:10"
type input "2"
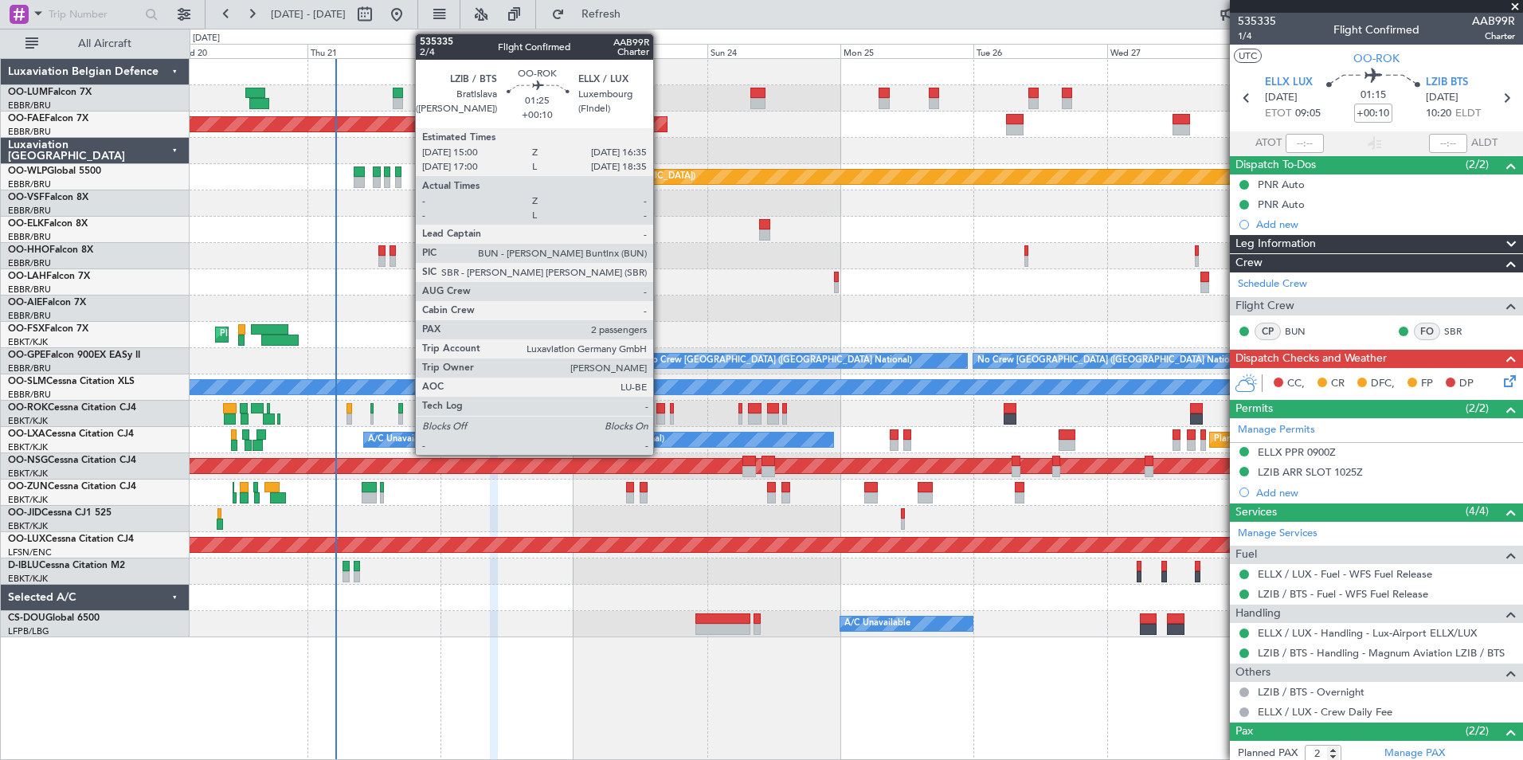
click at [660, 409] on div at bounding box center [661, 408] width 10 height 11
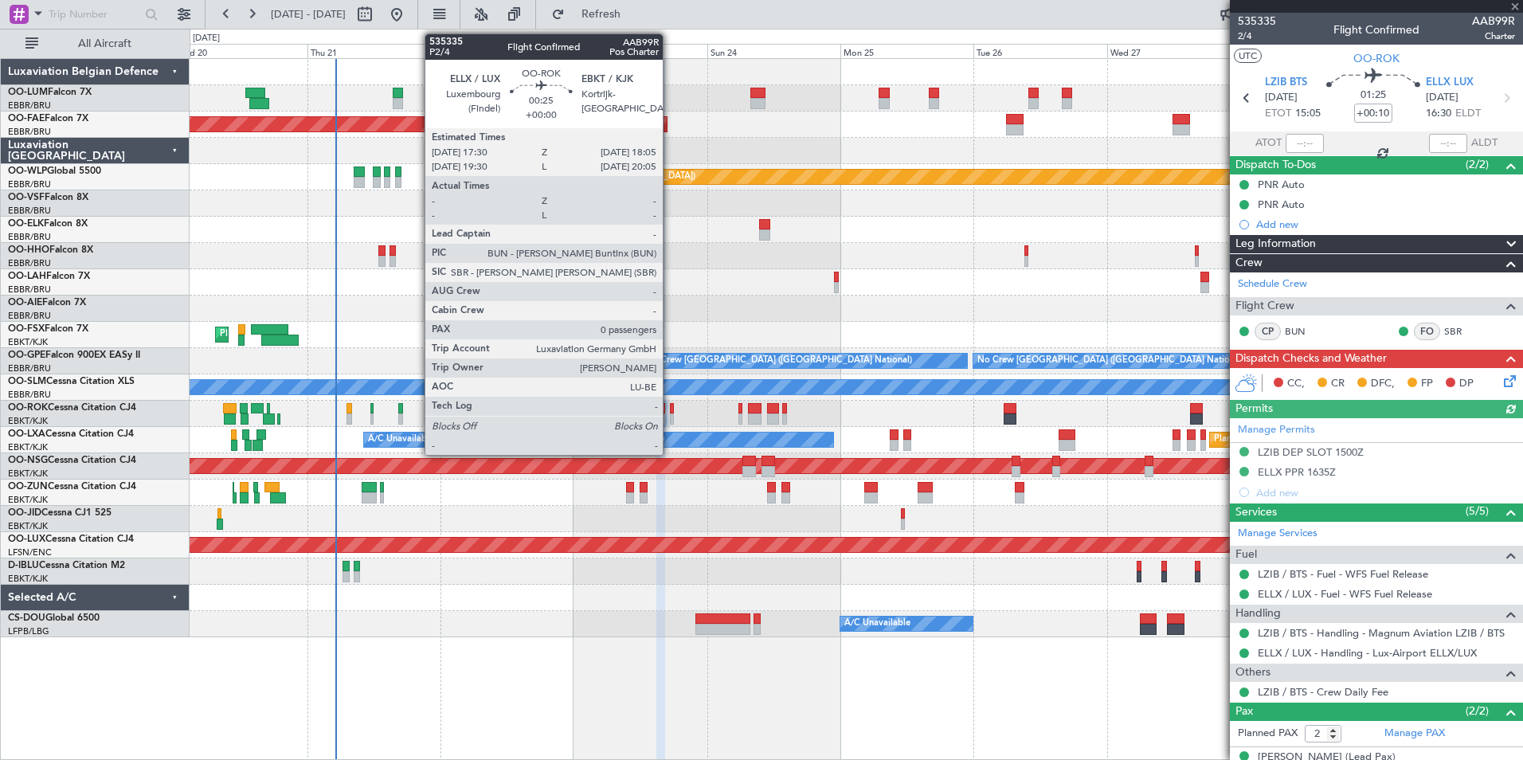
click at [670, 407] on div at bounding box center [672, 408] width 4 height 11
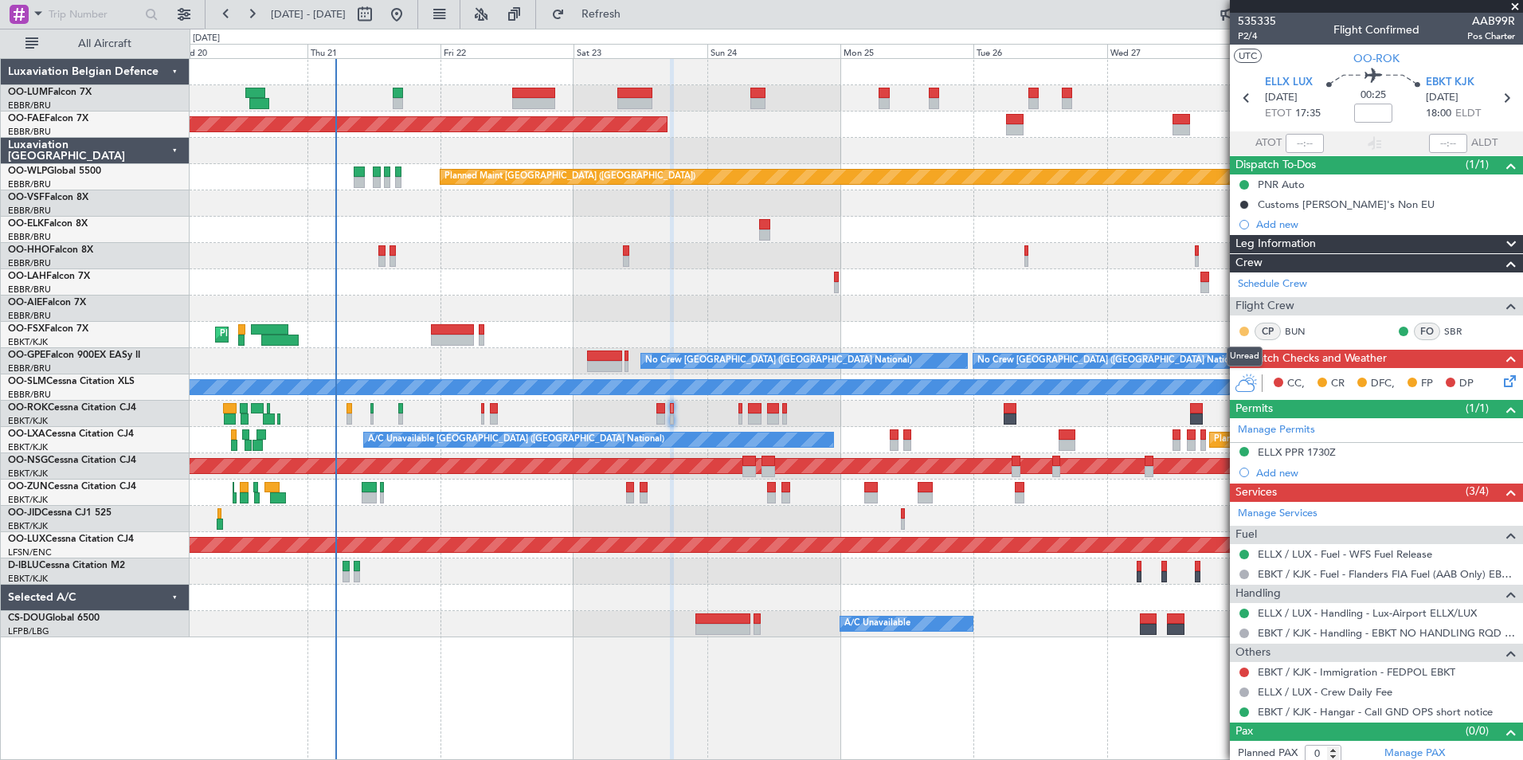
click at [1243, 333] on button at bounding box center [1244, 332] width 10 height 10
click at [1201, 377] on span at bounding box center [1202, 378] width 10 height 10
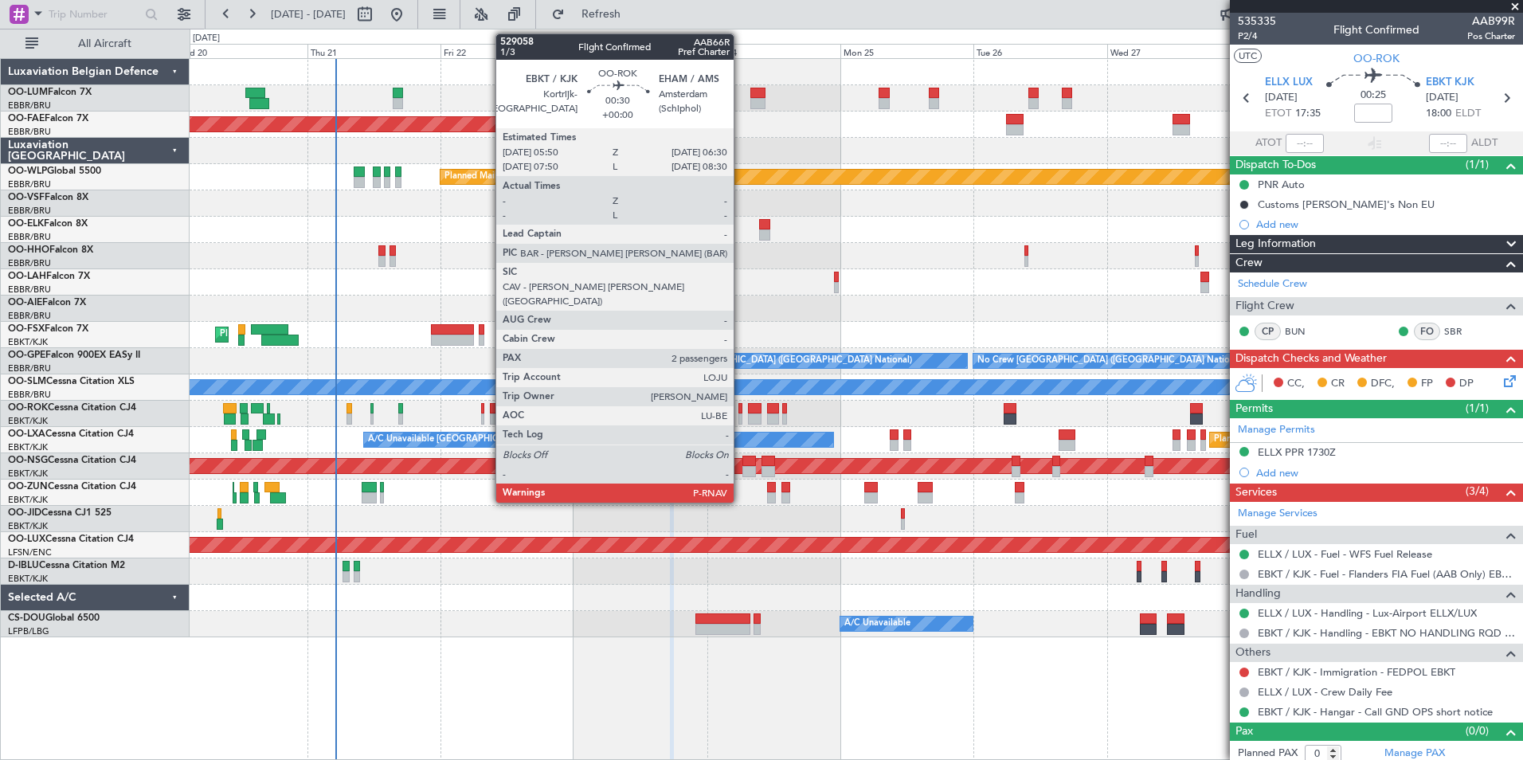
click at [741, 412] on div at bounding box center [740, 408] width 4 height 11
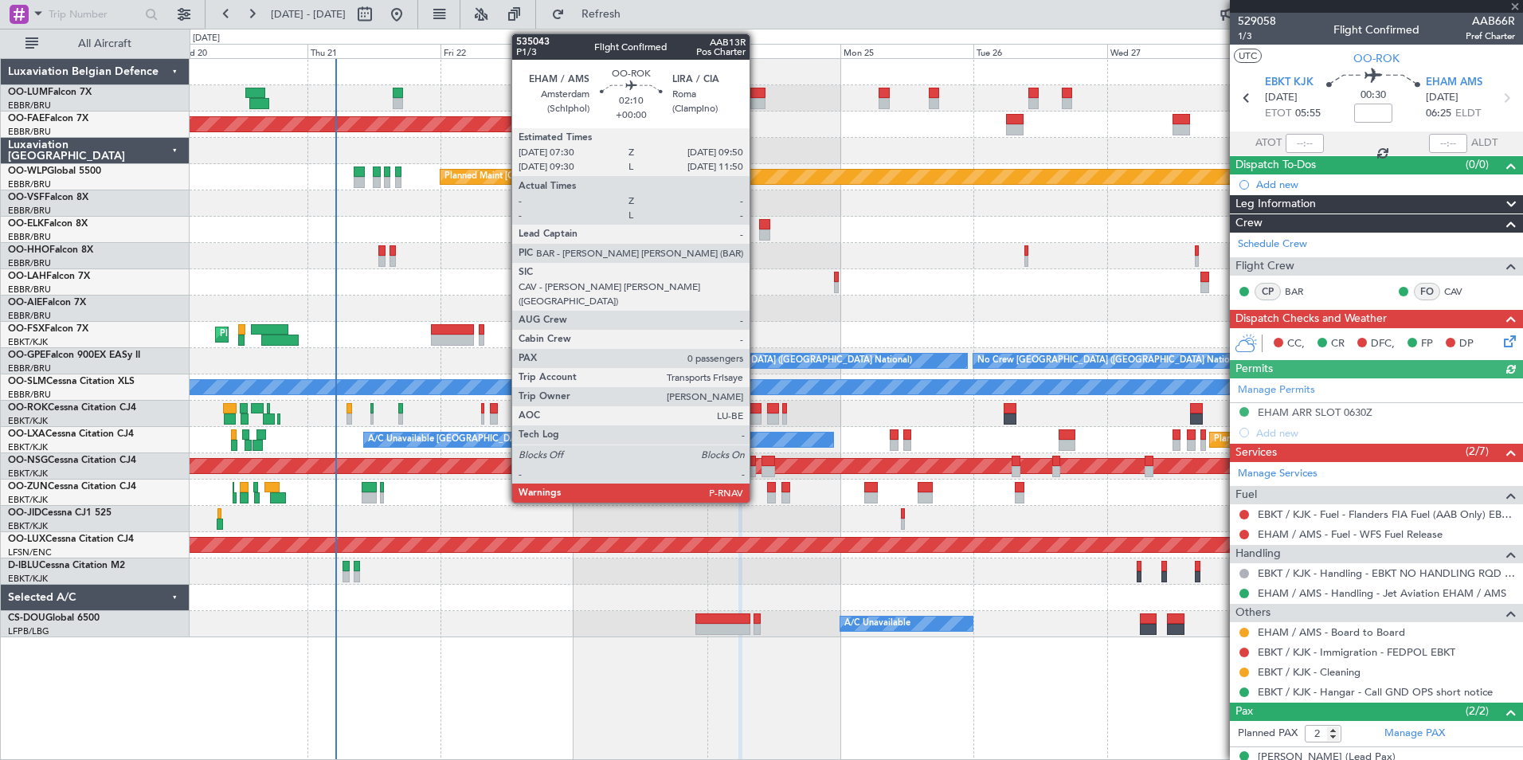
click at [757, 413] on div at bounding box center [755, 408] width 14 height 11
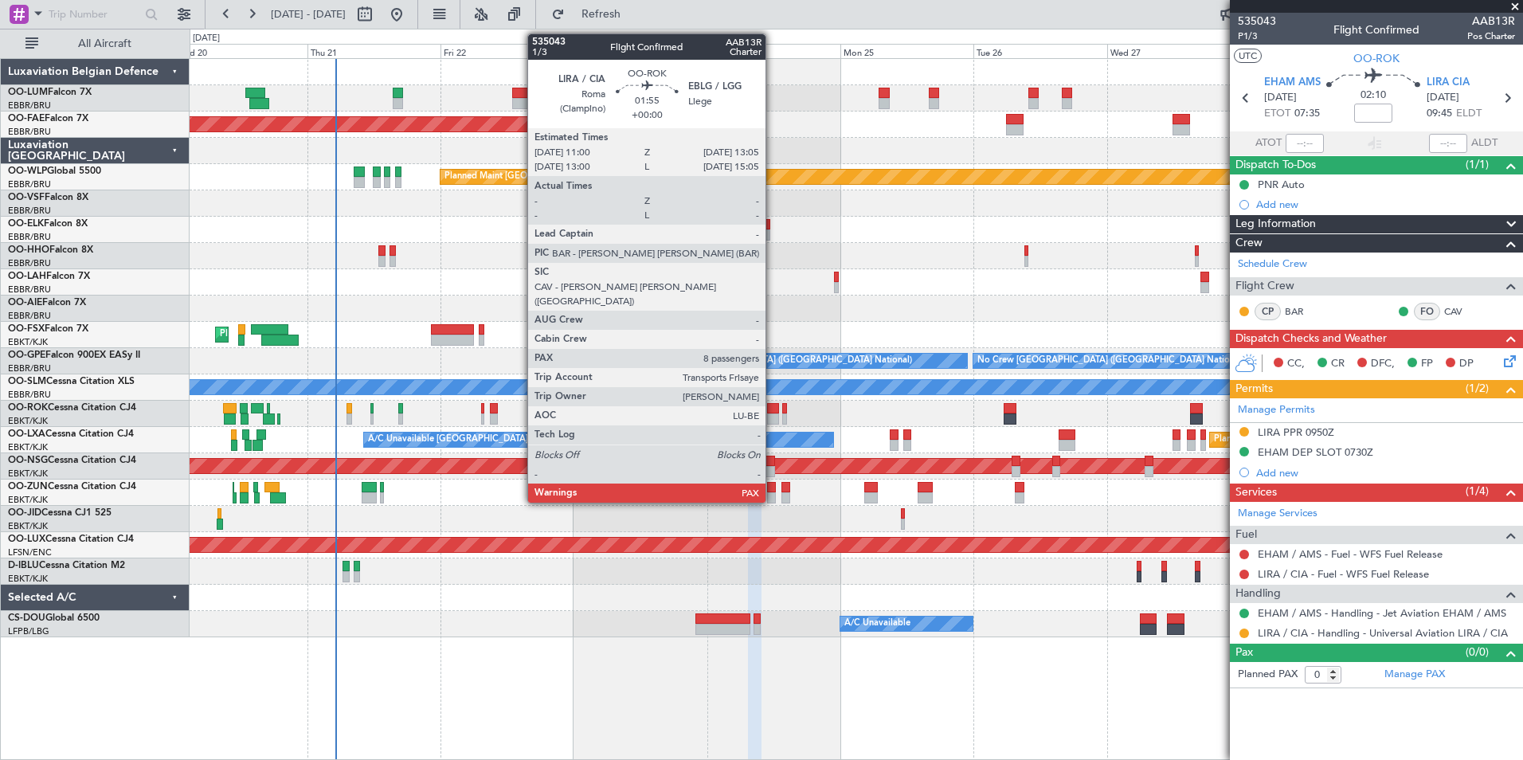
click at [773, 413] on div at bounding box center [773, 408] width 12 height 11
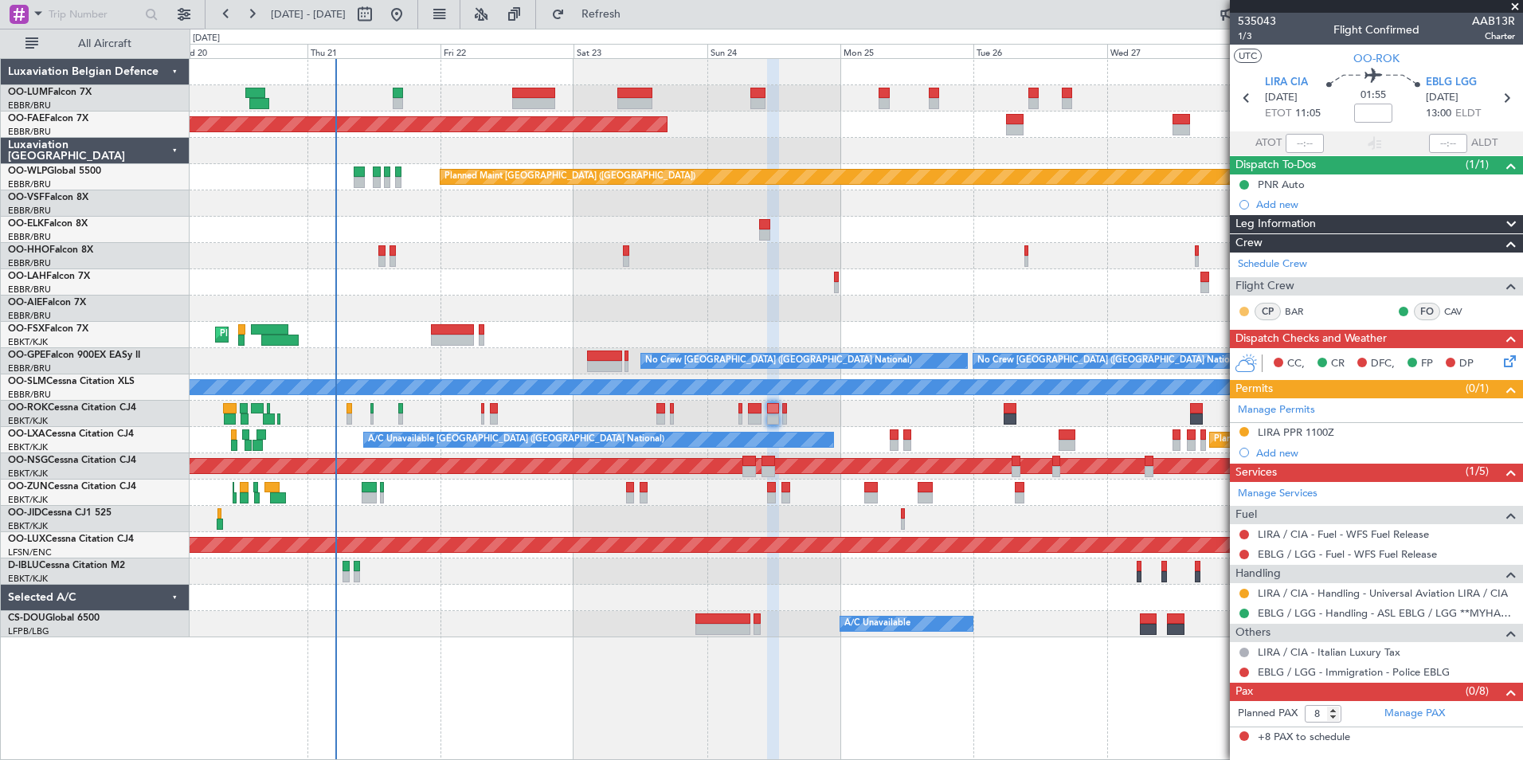
click at [1244, 310] on button at bounding box center [1244, 312] width 10 height 10
click at [1227, 356] on span "Acknowledged" at bounding box center [1248, 358] width 70 height 16
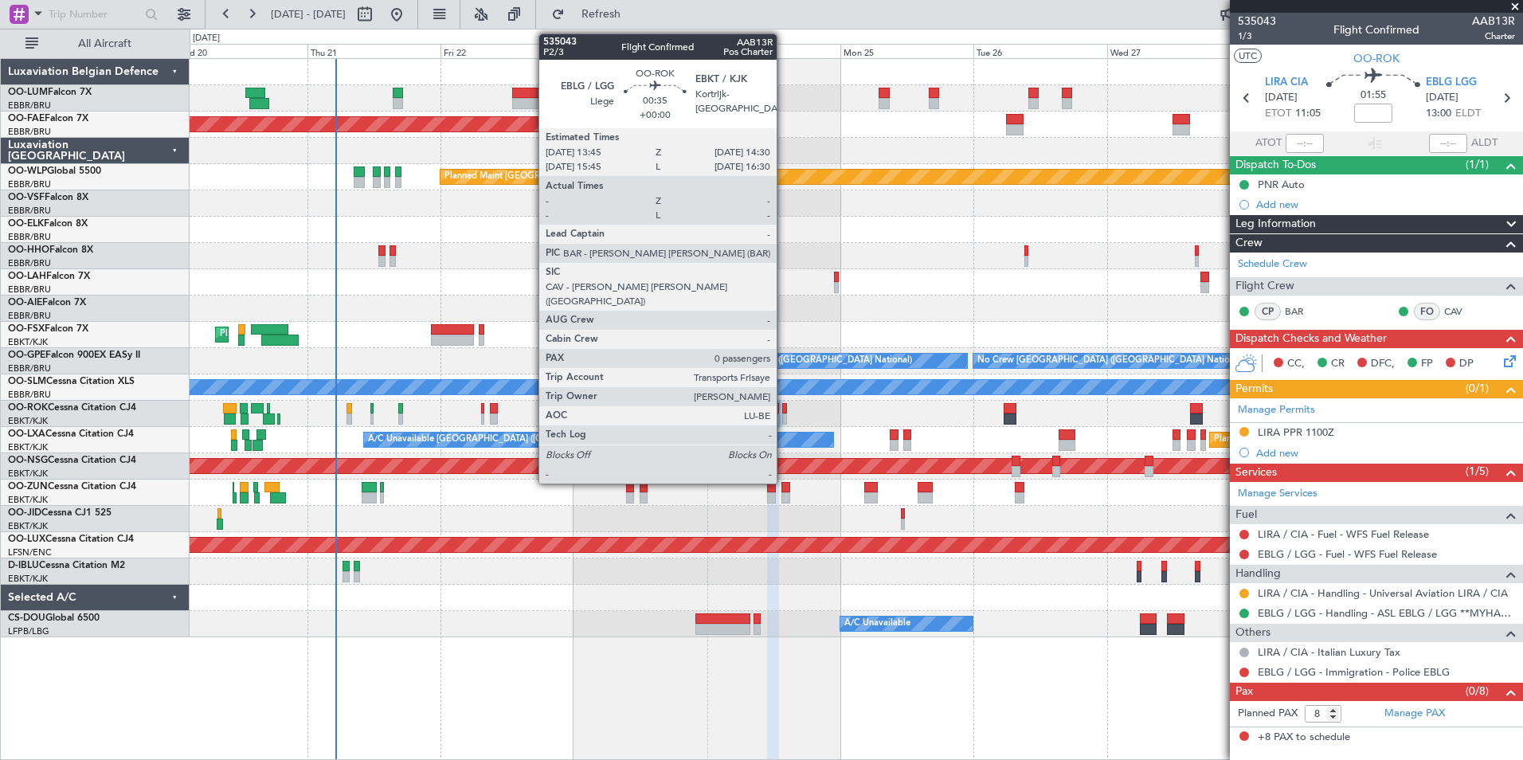
click at [784, 413] on div at bounding box center [784, 408] width 5 height 11
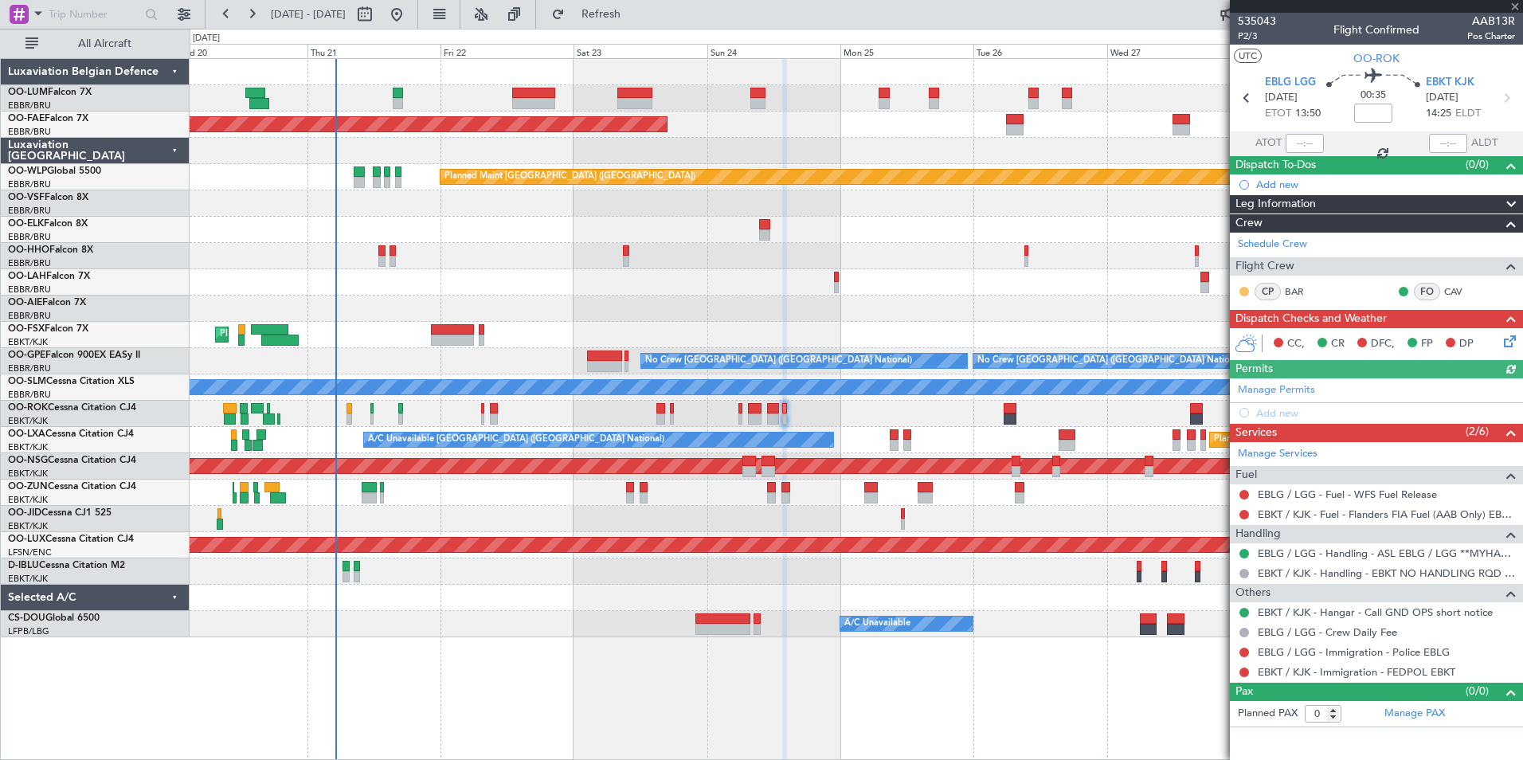
click at [1243, 289] on button at bounding box center [1244, 292] width 10 height 10
click at [1233, 336] on span "Acknowledged" at bounding box center [1248, 338] width 70 height 16
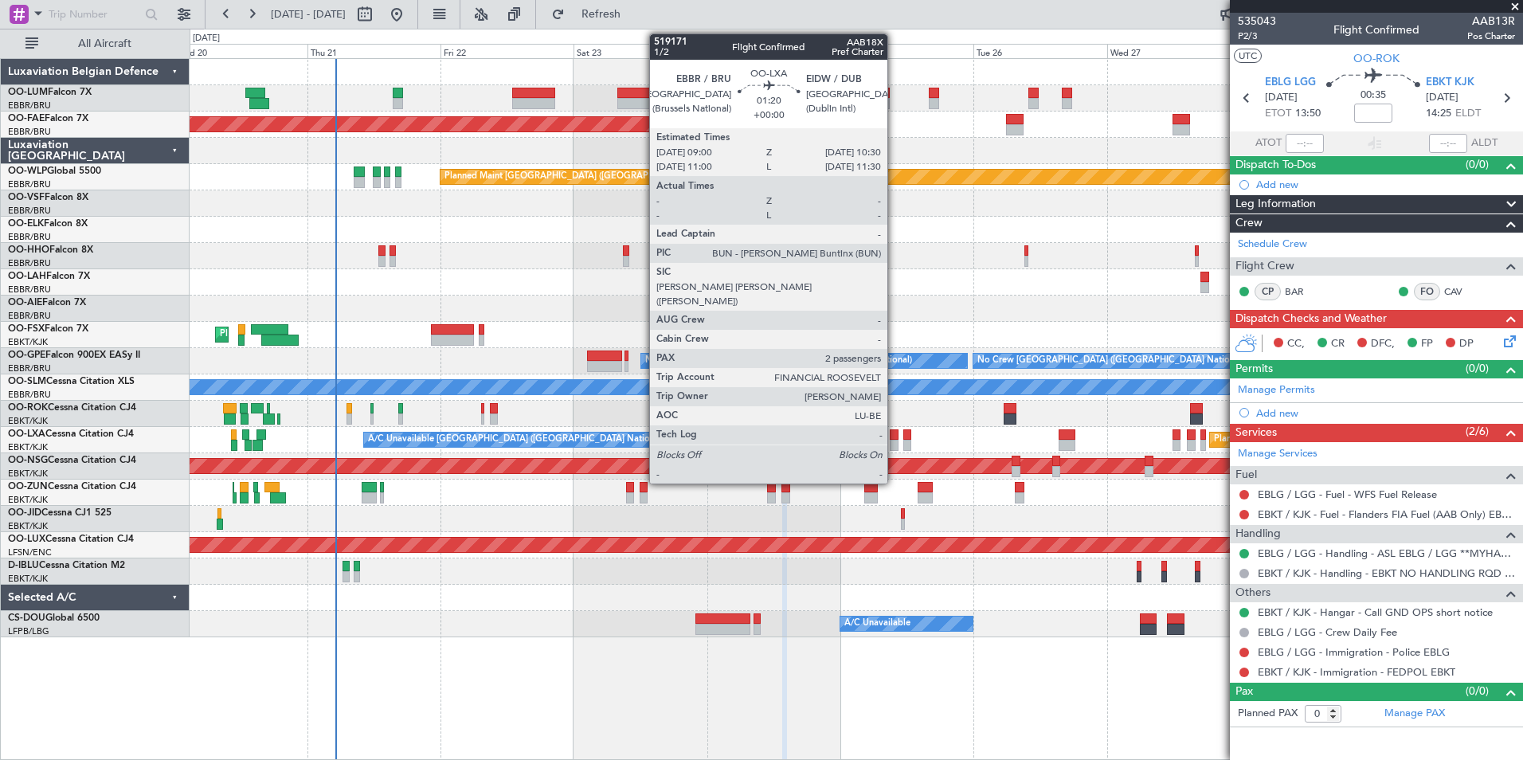
click at [894, 436] on div at bounding box center [894, 434] width 9 height 11
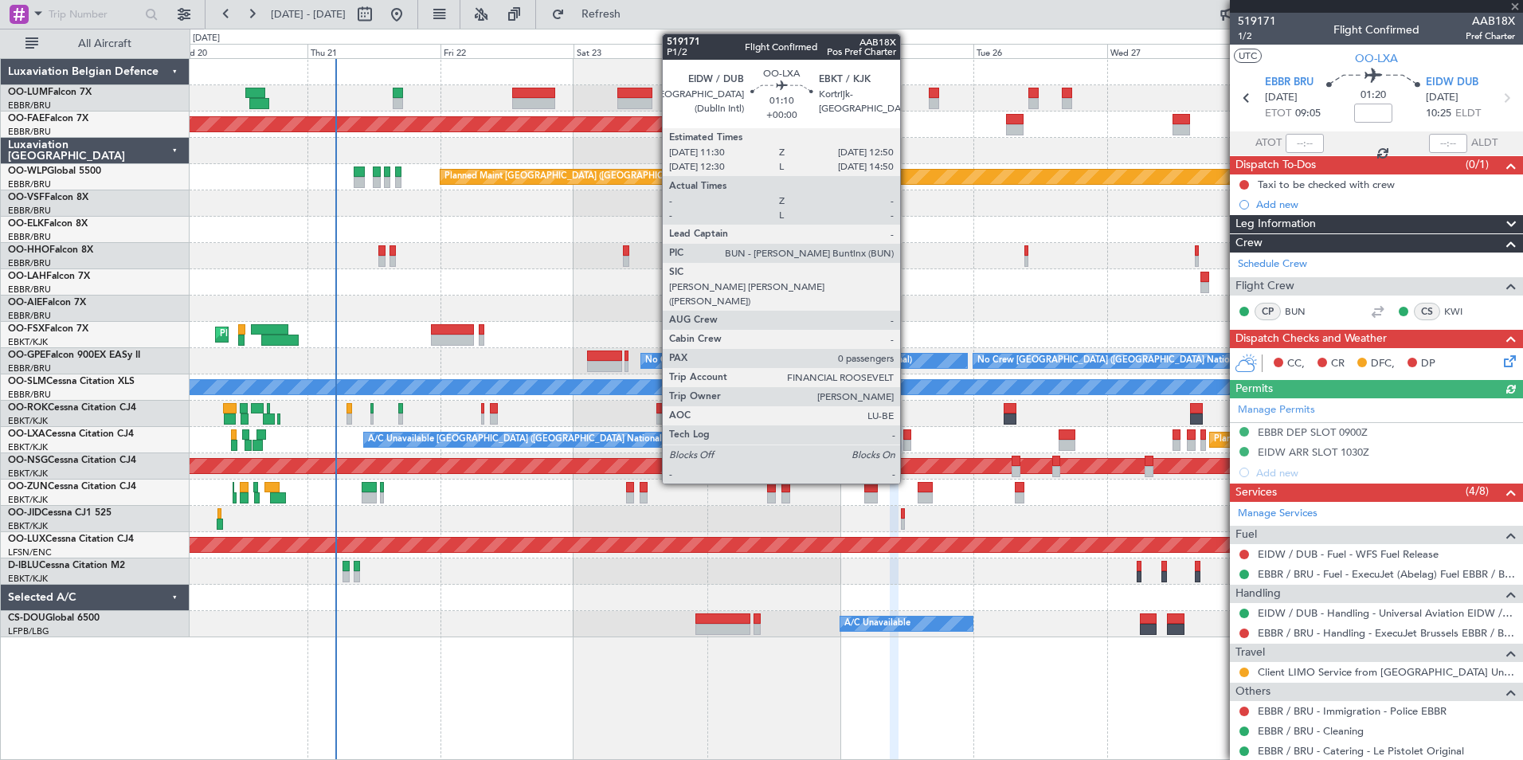
click at [907, 439] on div at bounding box center [907, 434] width 8 height 11
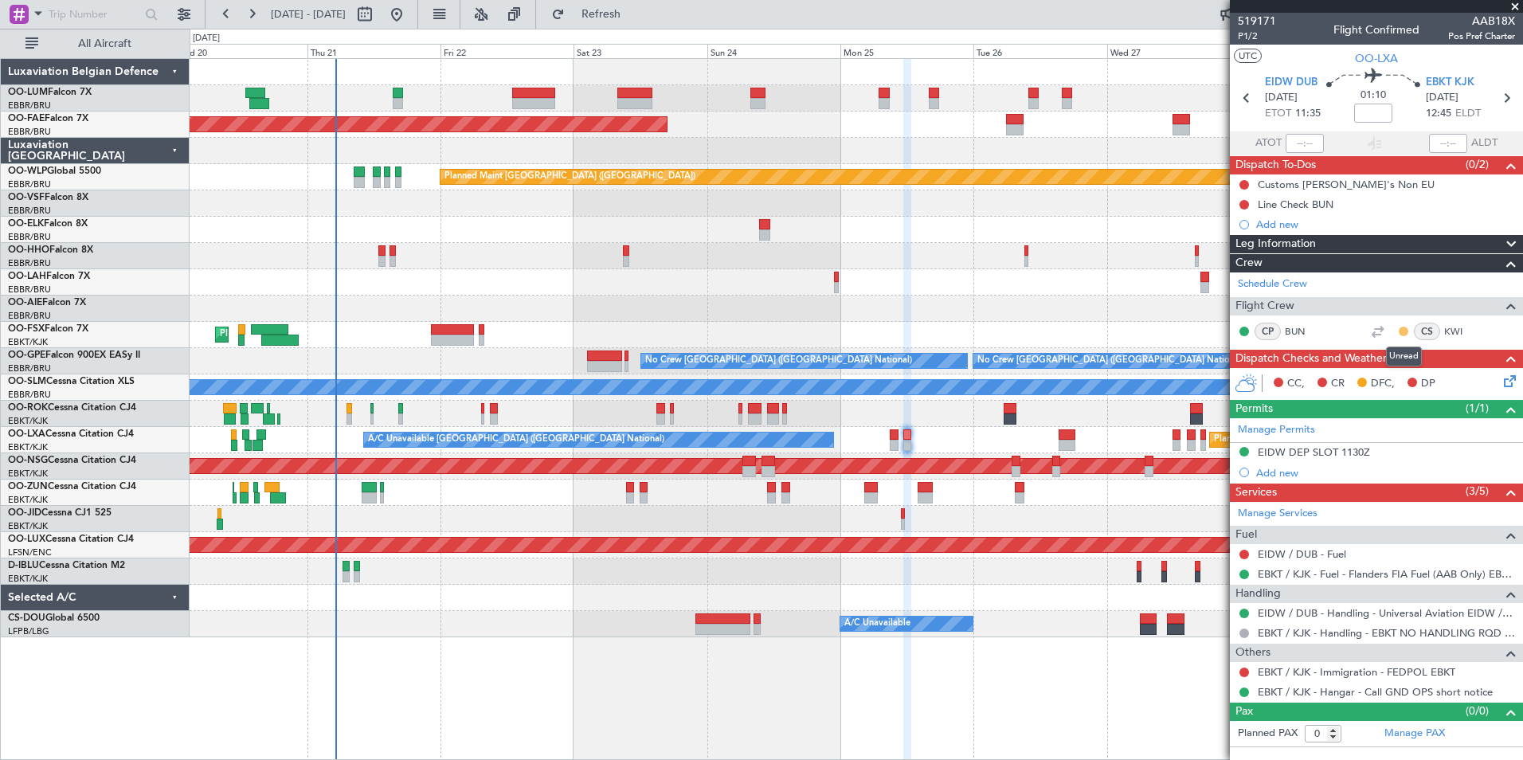
click at [1406, 332] on button at bounding box center [1403, 332] width 10 height 10
click at [1366, 376] on li "Acknowledged" at bounding box center [1403, 378] width 107 height 24
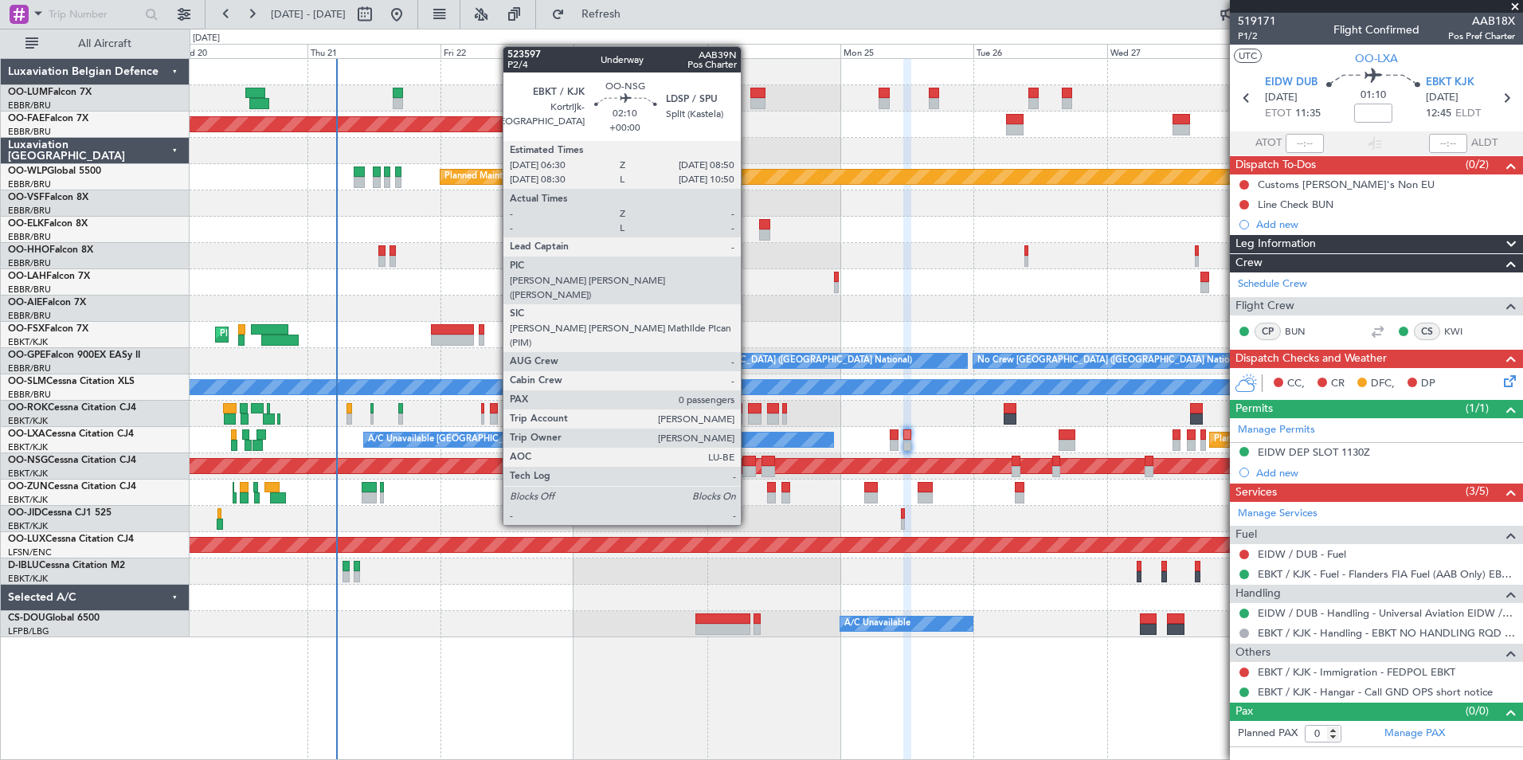
click at [748, 466] on div at bounding box center [749, 471] width 14 height 11
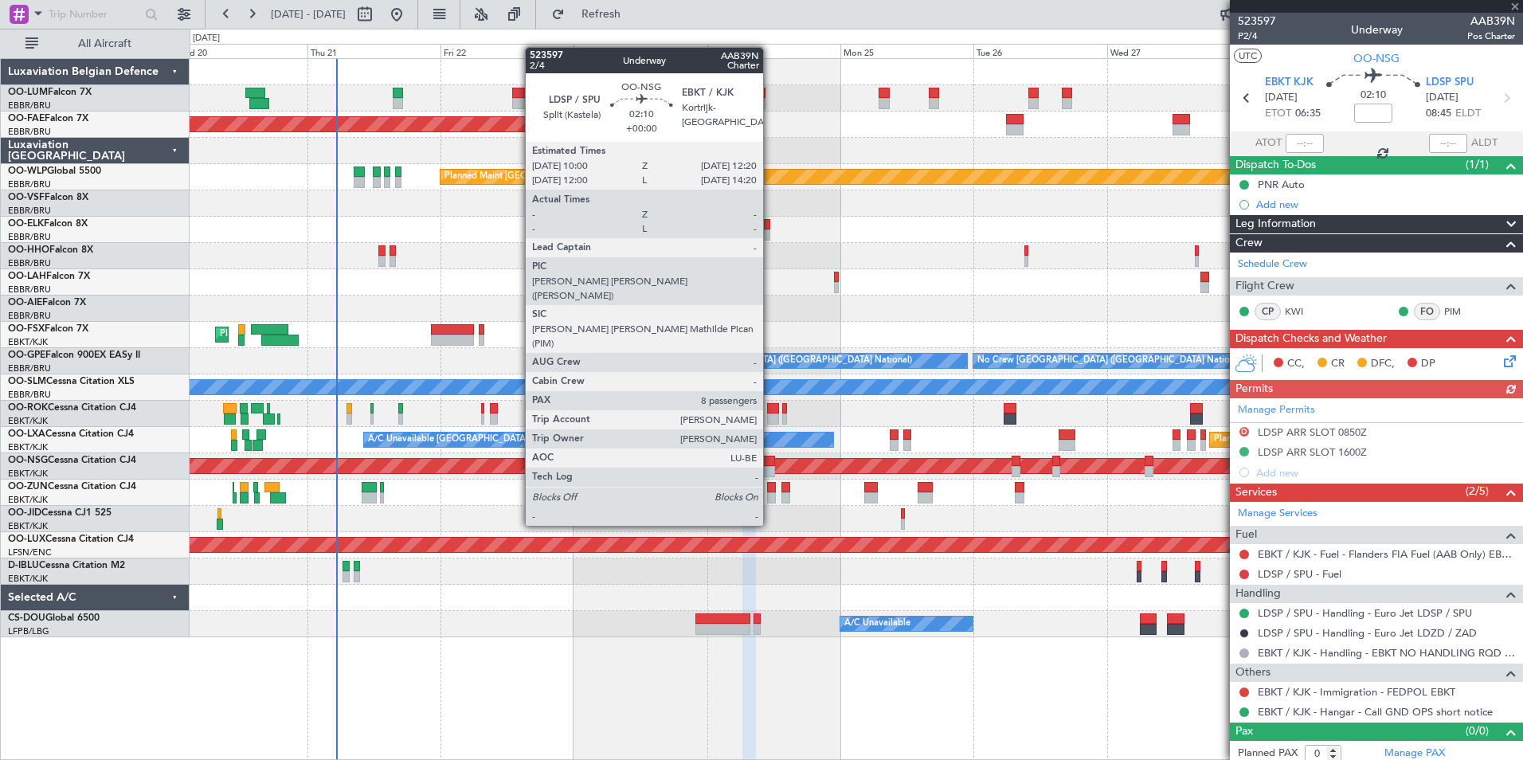
click at [770, 467] on div at bounding box center [768, 471] width 14 height 11
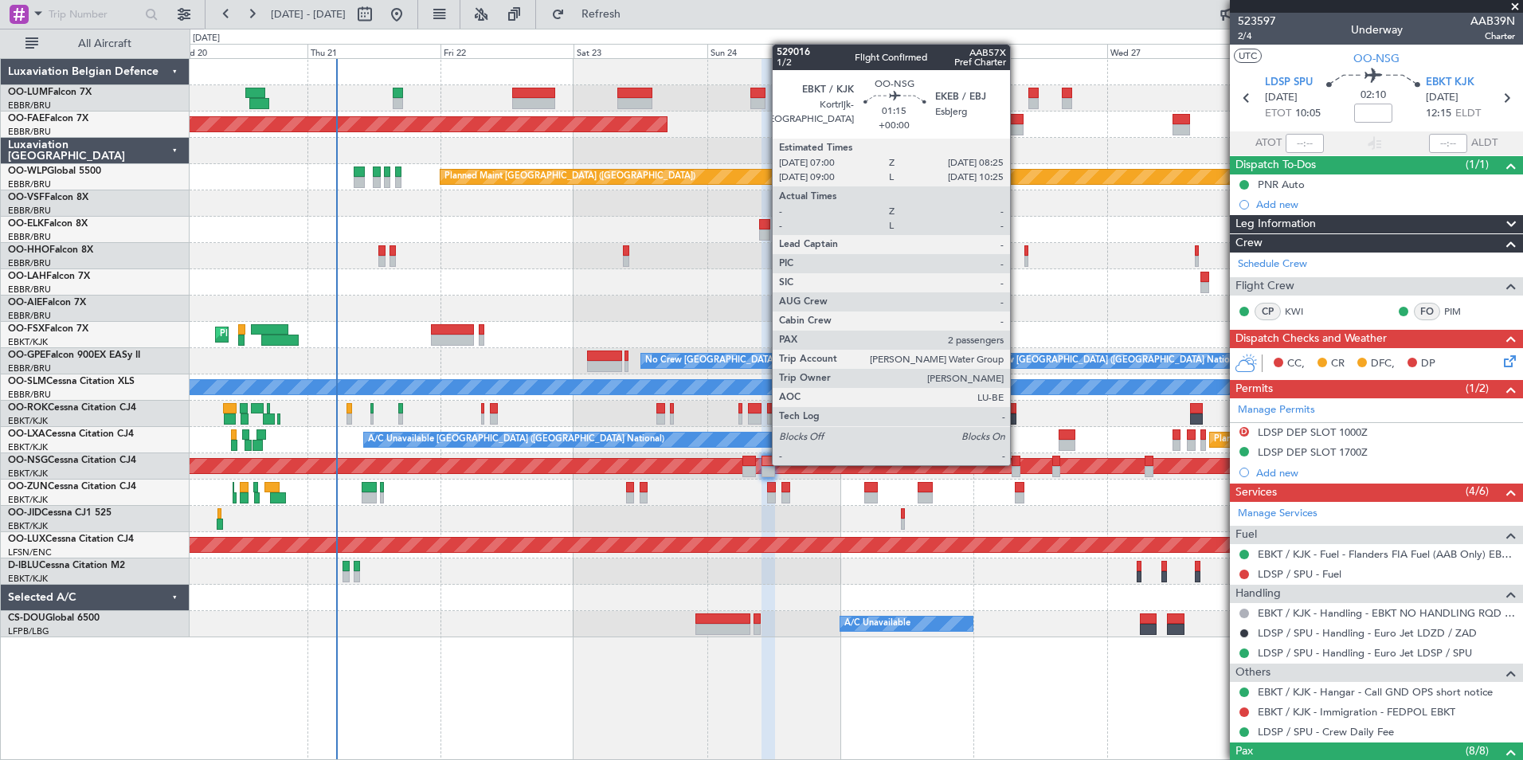
click at [1017, 464] on div at bounding box center [1015, 461] width 8 height 11
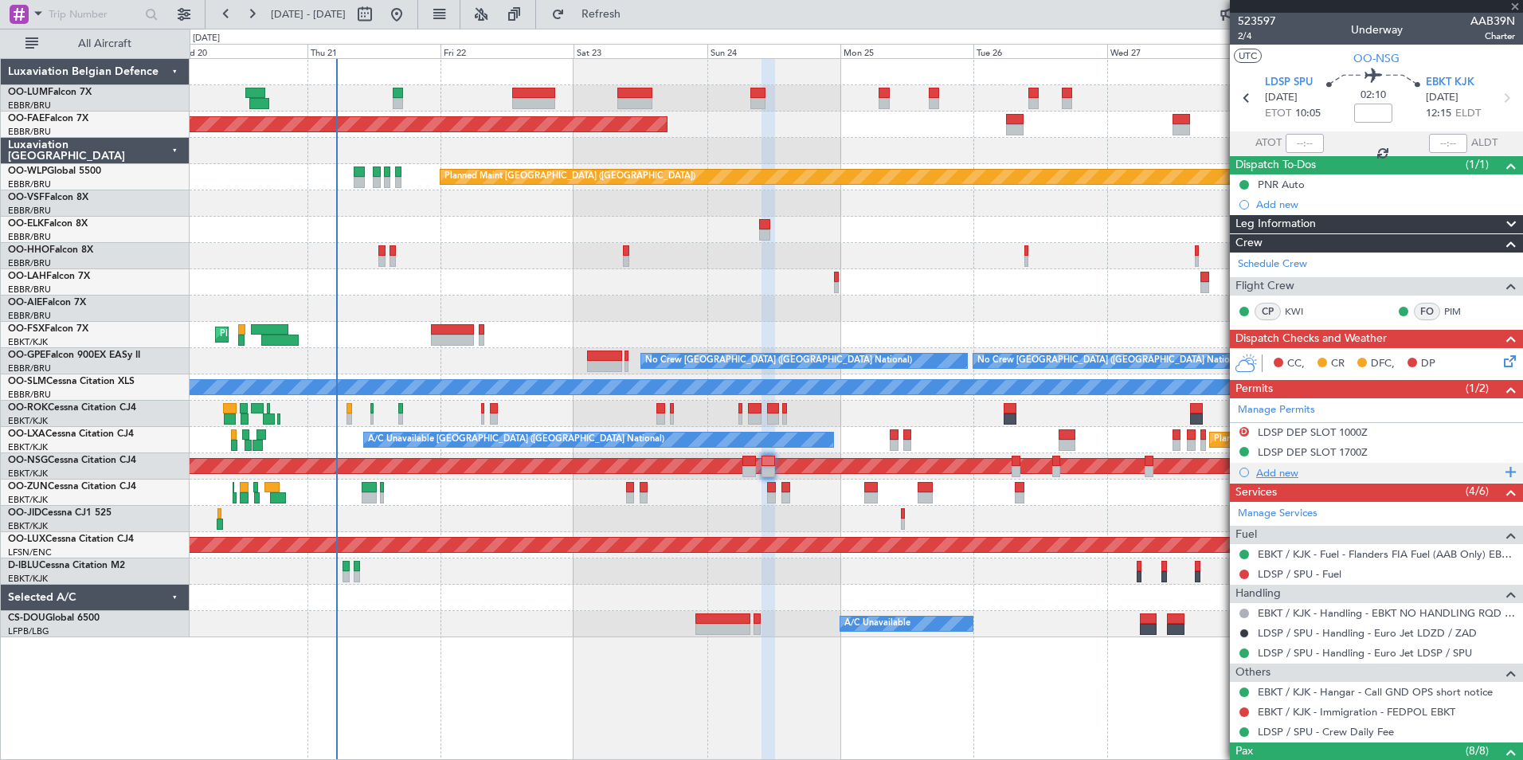
type input "2"
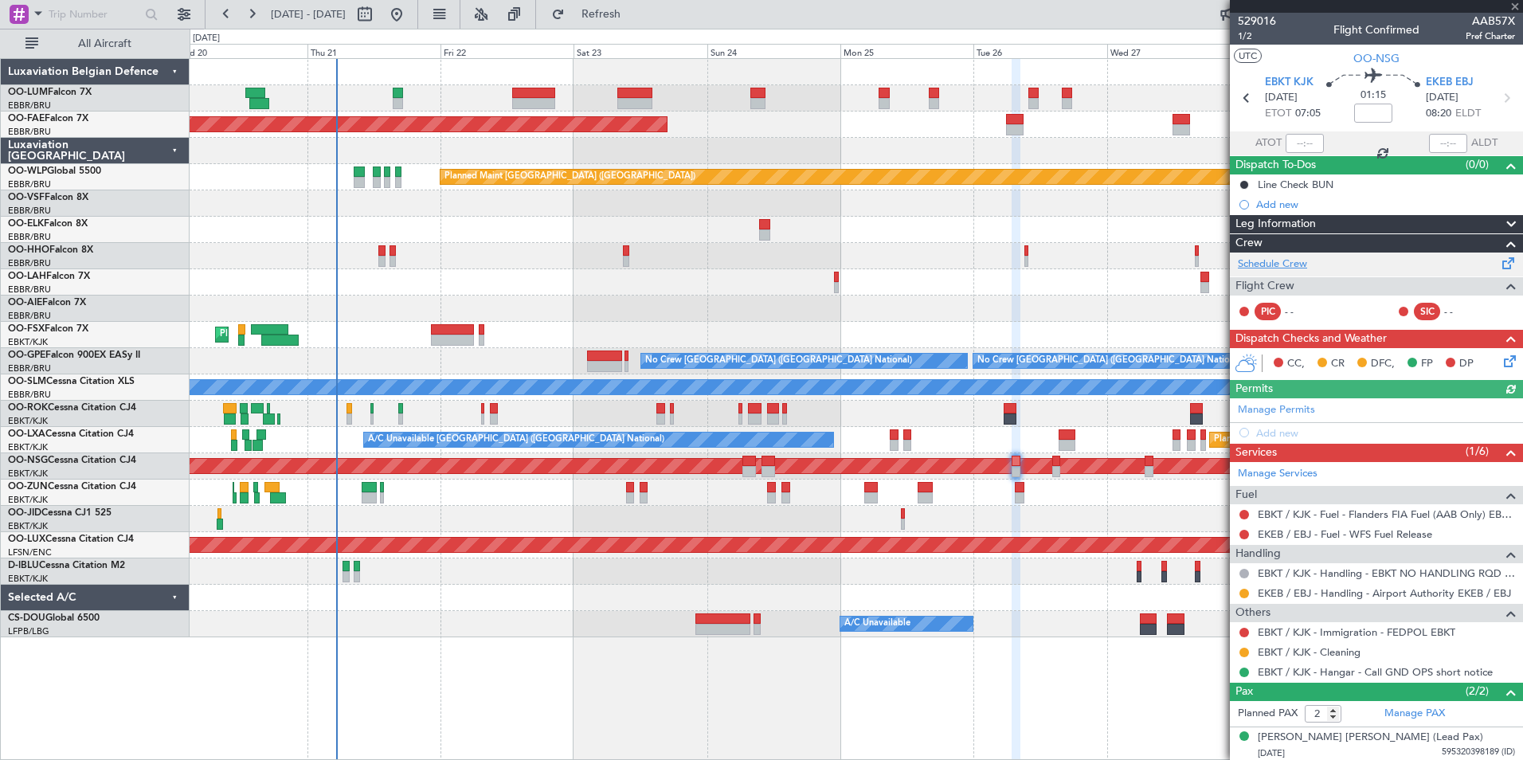
click at [1300, 262] on link "Schedule Crew" at bounding box center [1272, 264] width 69 height 16
